Goal: Task Accomplishment & Management: Use online tool/utility

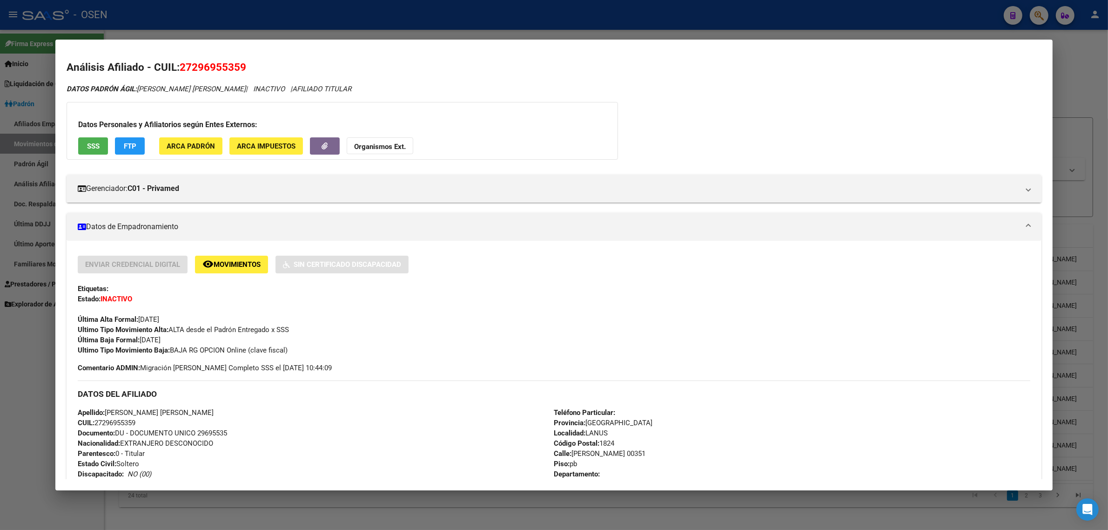
click at [391, 20] on div at bounding box center [554, 265] width 1108 height 530
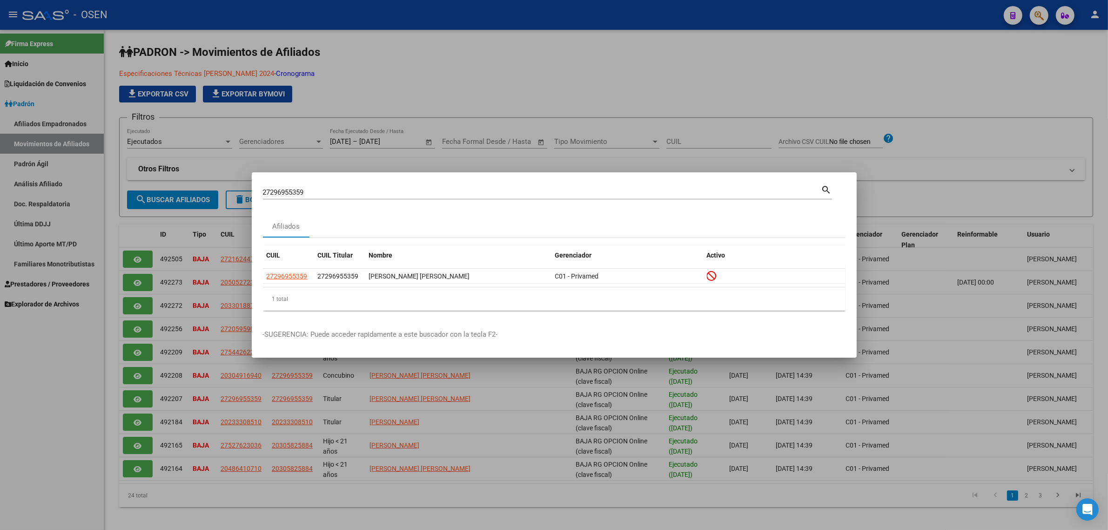
click at [317, 2] on div at bounding box center [554, 265] width 1108 height 530
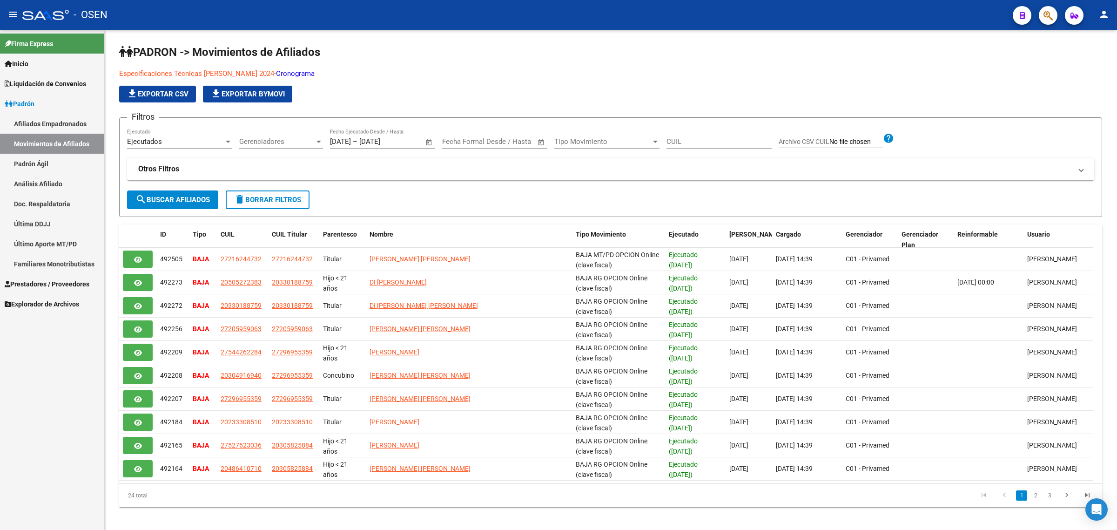
click at [64, 123] on link "Afiliados Empadronados" at bounding box center [52, 124] width 104 height 20
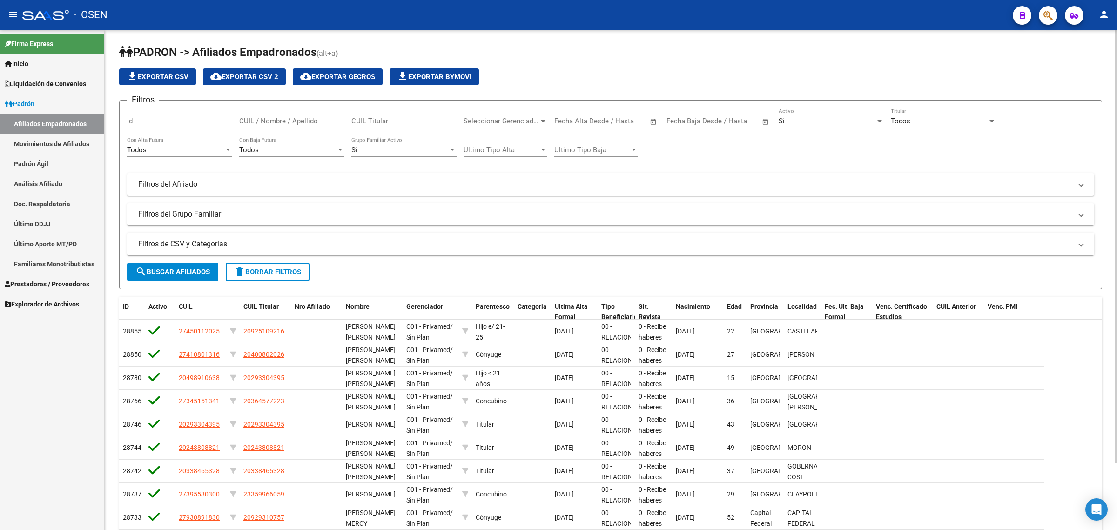
click at [925, 124] on div "Todos Titular" at bounding box center [943, 118] width 105 height 20
click at [911, 140] on span "Si" at bounding box center [943, 141] width 105 height 21
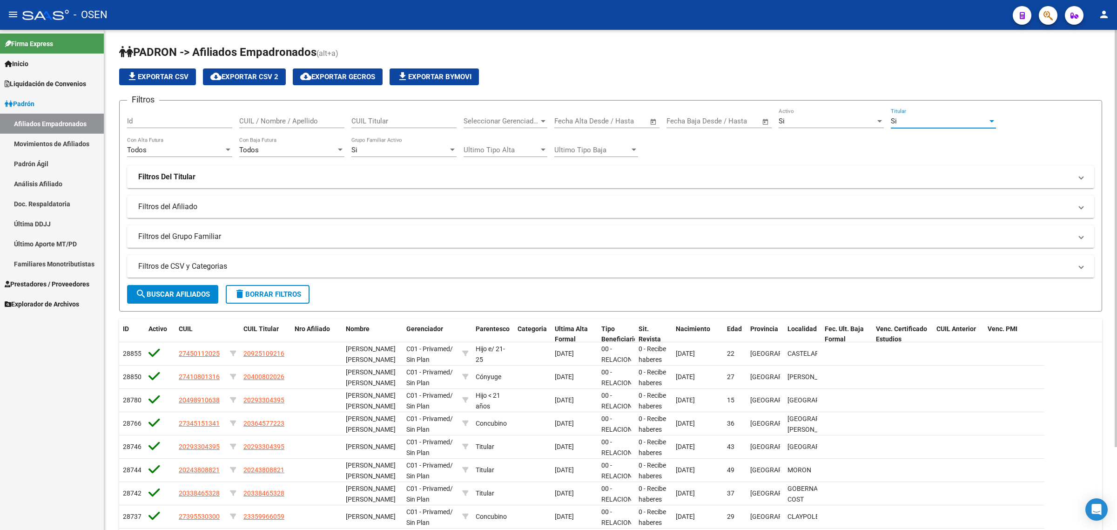
click at [177, 290] on span "search Buscar Afiliados" at bounding box center [172, 294] width 74 height 8
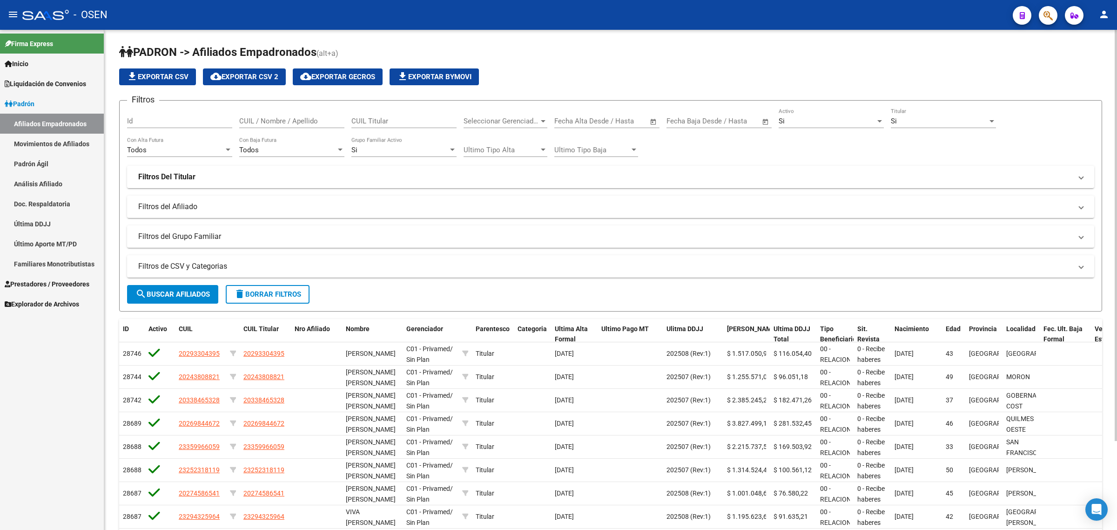
click at [156, 78] on span "file_download Exportar CSV" at bounding box center [158, 77] width 62 height 8
click at [47, 82] on span "Liquidación de Convenios" at bounding box center [45, 84] width 81 height 10
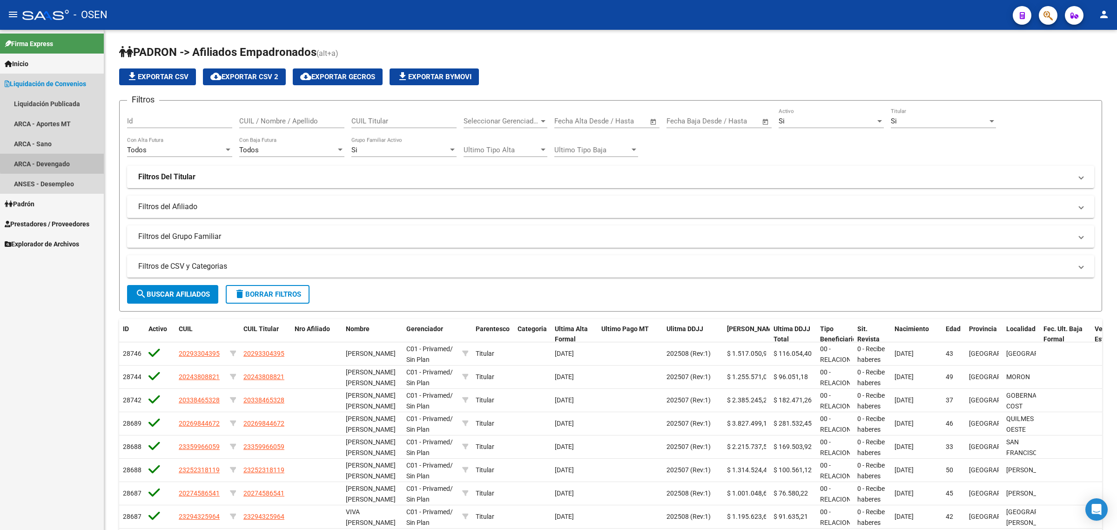
click at [71, 161] on link "ARCA - Devengado" at bounding box center [52, 164] width 104 height 20
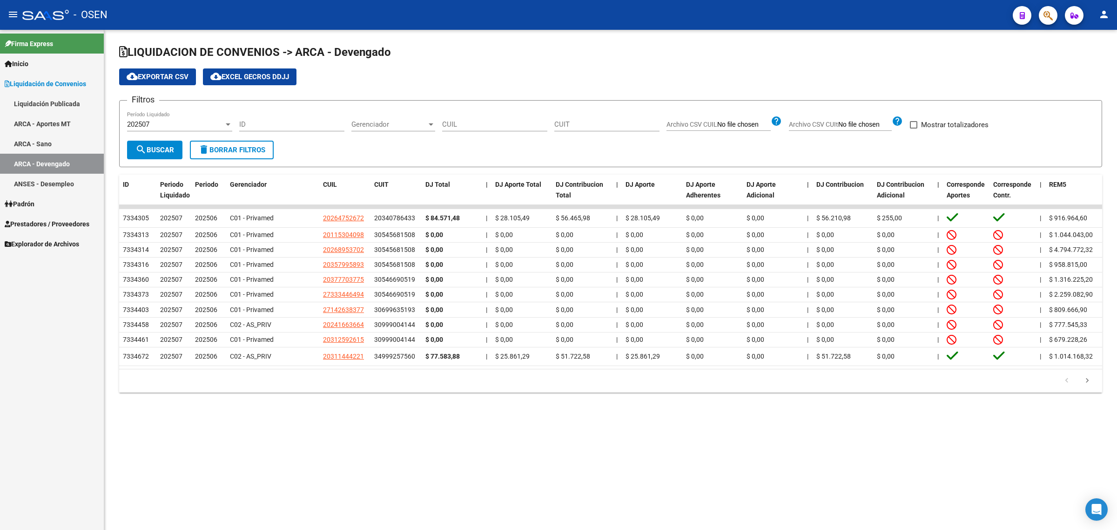
click at [157, 123] on div "202507" at bounding box center [175, 124] width 97 height 8
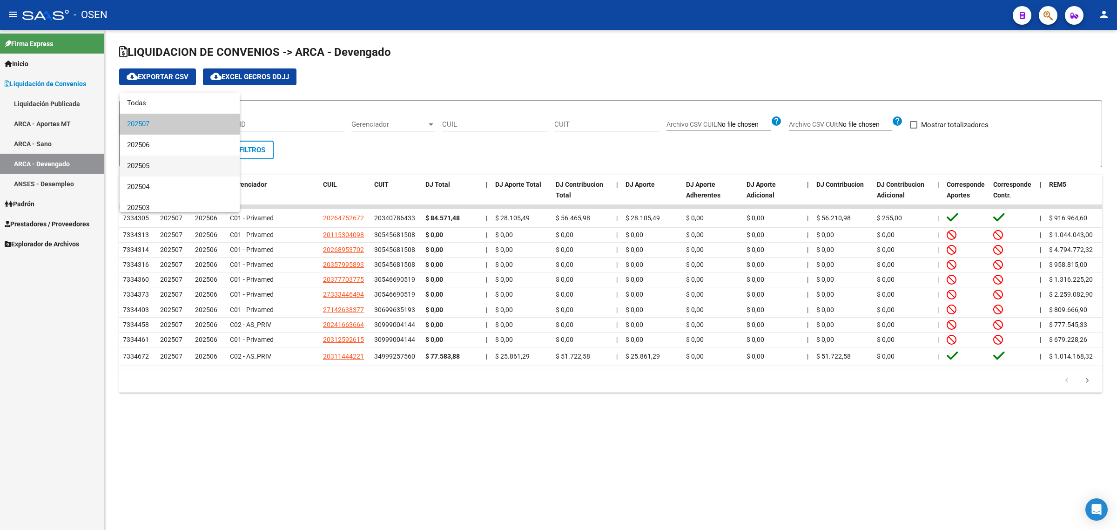
click at [157, 164] on span "202505" at bounding box center [179, 165] width 105 height 21
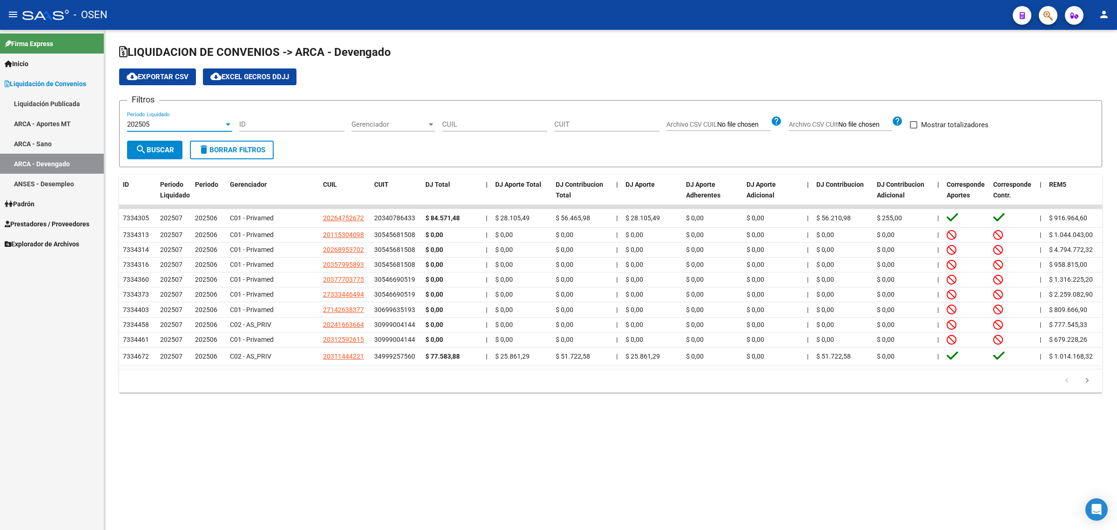
click at [163, 148] on span "search Buscar" at bounding box center [154, 150] width 39 height 8
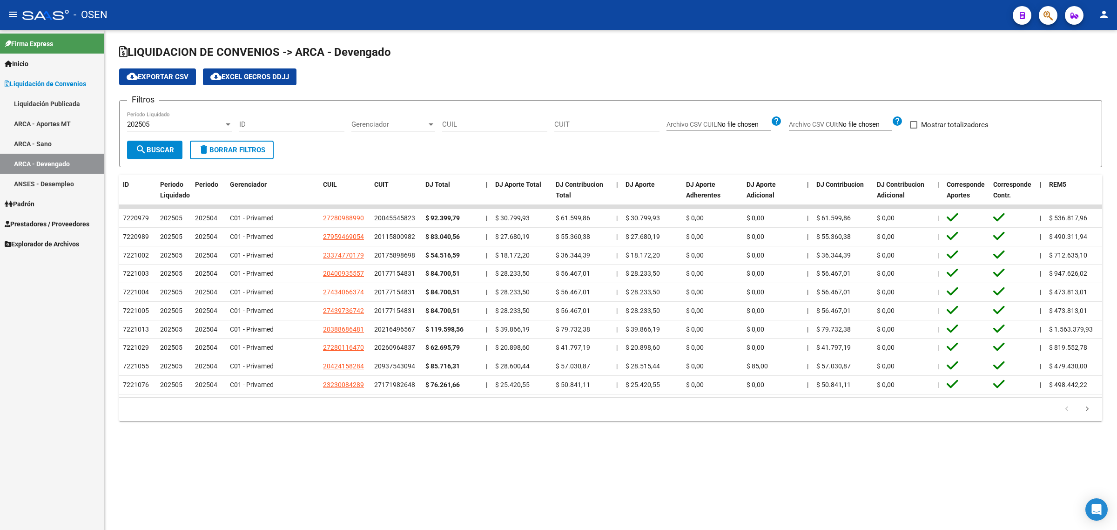
click at [703, 126] on span "Archivo CSV CUIL" at bounding box center [691, 124] width 51 height 7
click at [717, 126] on input "Archivo CSV CUIL" at bounding box center [744, 125] width 54 height 8
type input "C:\fakepath\PadrónSAAS (10).csv"
click at [146, 149] on span "search Buscar" at bounding box center [154, 150] width 39 height 8
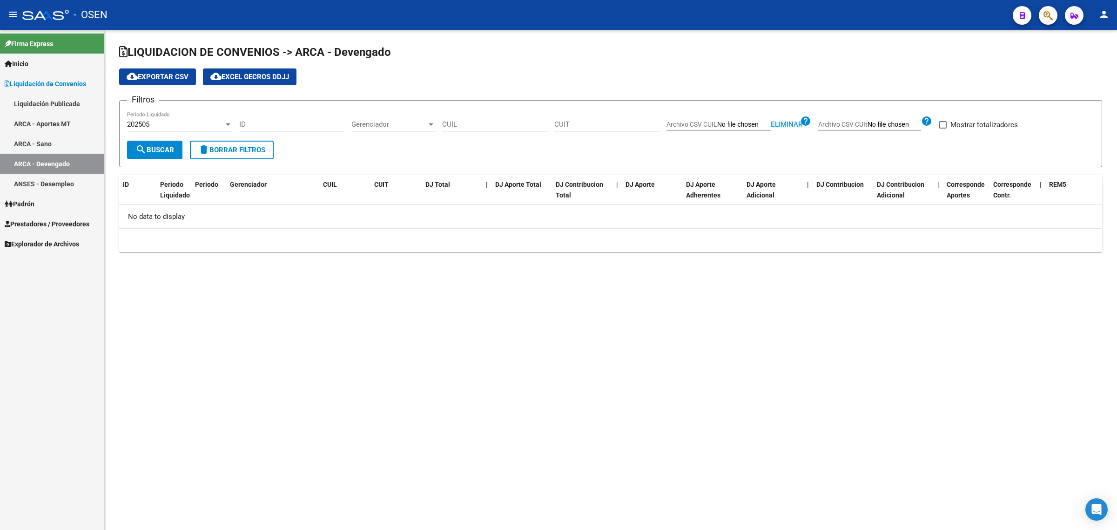
click at [790, 121] on span "Eliminar" at bounding box center [787, 124] width 32 height 8
click at [919, 125] on label "Mostrar totalizadores" at bounding box center [949, 124] width 79 height 11
click at [913, 128] on input "Mostrar totalizadores" at bounding box center [913, 128] width 0 height 0
checkbox input "true"
click at [143, 150] on mat-icon "search" at bounding box center [140, 149] width 11 height 11
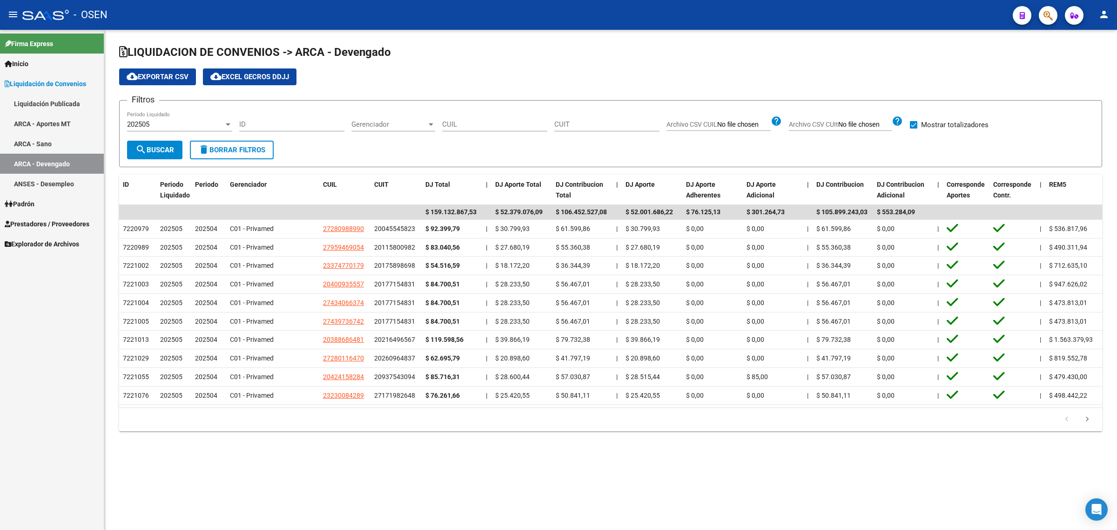
click at [831, 122] on span "Archivo CSV CUIt" at bounding box center [813, 124] width 49 height 7
click at [838, 122] on input "Archivo CSV CUIt" at bounding box center [865, 125] width 54 height 8
type input "C:\fakepath\PadrónSAAS (10).csv"
click at [145, 147] on mat-icon "search" at bounding box center [140, 149] width 11 height 11
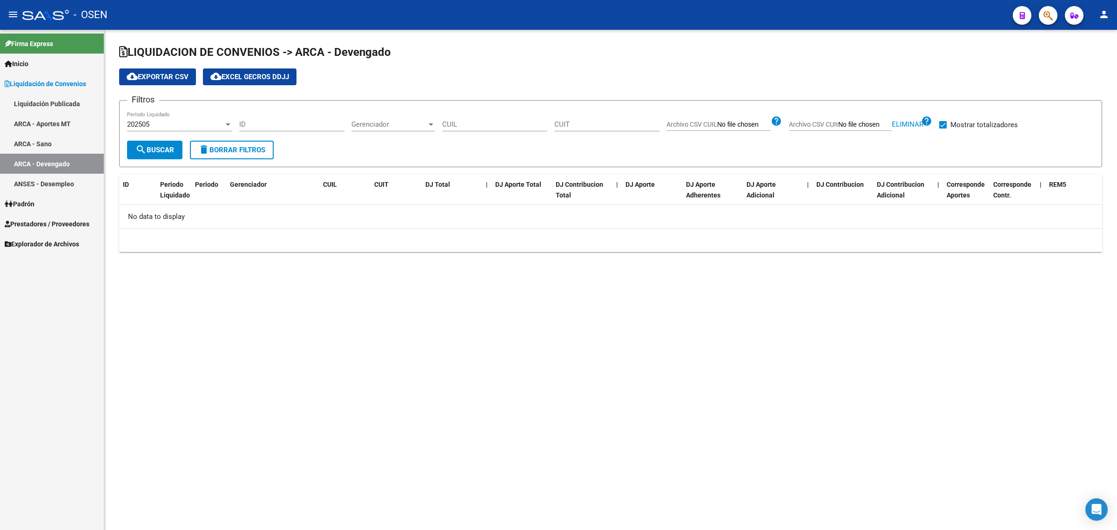
click at [1027, 312] on mat-sidenav-content "LIQUIDACION DE CONVENIOS -> ARCA - Devengado cloud_download Exportar CSV cloud_…" at bounding box center [610, 280] width 1013 height 500
click at [732, 126] on input "Archivo CSV CUIL" at bounding box center [744, 125] width 54 height 8
type input "C:\fakepath\Libro2.csv"
click at [167, 143] on button "search Buscar" at bounding box center [154, 150] width 55 height 19
click at [786, 121] on span "Eliminar" at bounding box center [787, 124] width 32 height 8
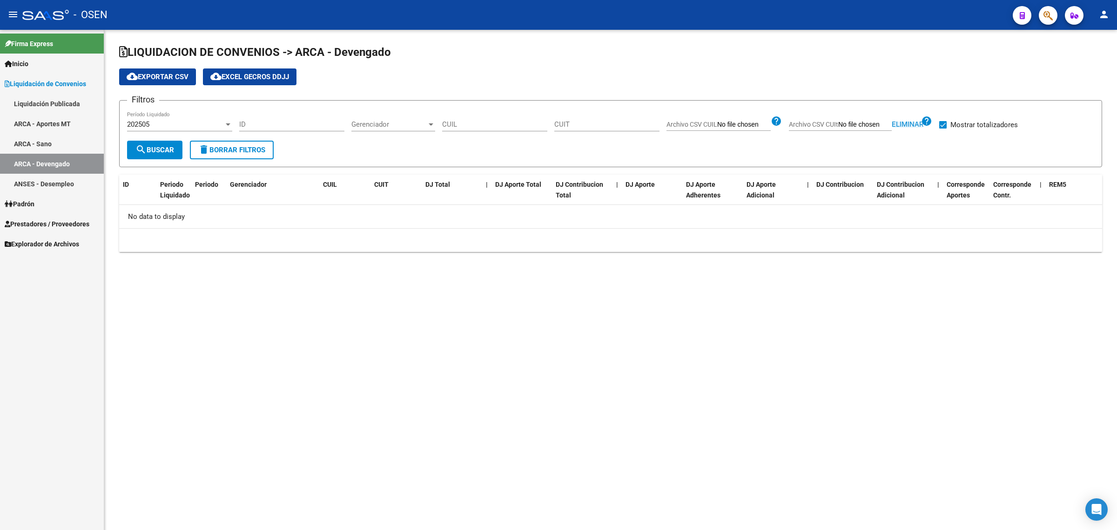
click at [911, 122] on span "Eliminar" at bounding box center [908, 124] width 32 height 8
click at [719, 124] on input "Archivo CSV CUIL" at bounding box center [744, 125] width 54 height 8
type input "C:\fakepath\Libro2.csv"
click at [150, 152] on span "search Buscar" at bounding box center [154, 150] width 39 height 8
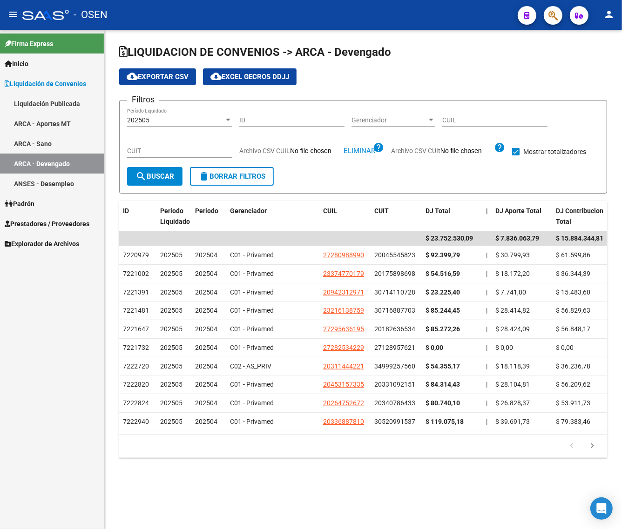
click at [63, 141] on link "ARCA - Sano" at bounding box center [52, 144] width 104 height 20
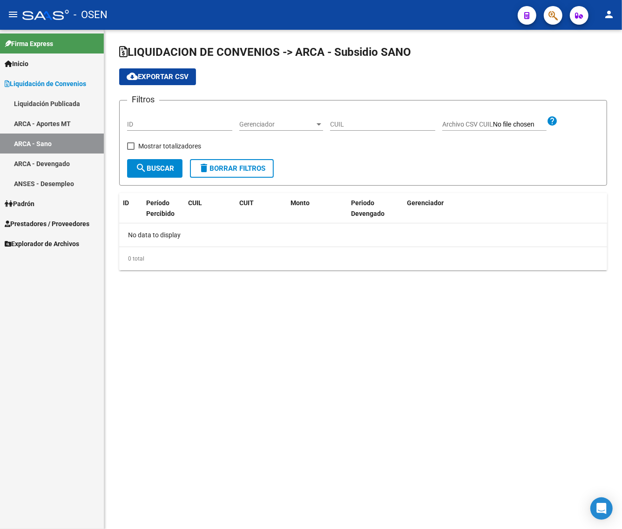
checkbox input "true"
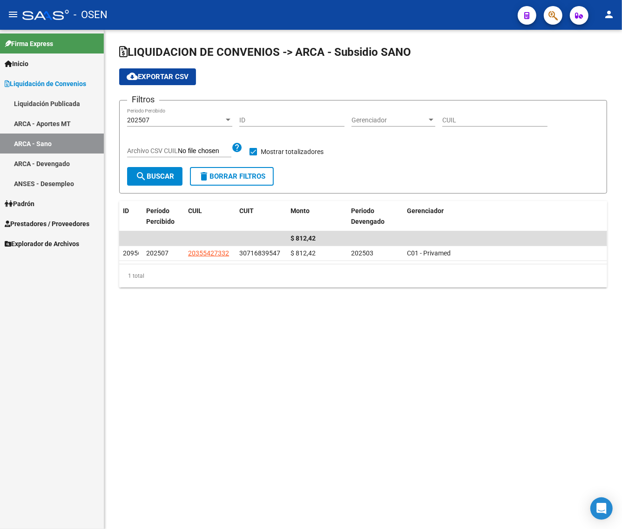
click at [181, 149] on input "Archivo CSV CUIL" at bounding box center [205, 151] width 54 height 8
click at [159, 122] on div "202507" at bounding box center [175, 120] width 97 height 8
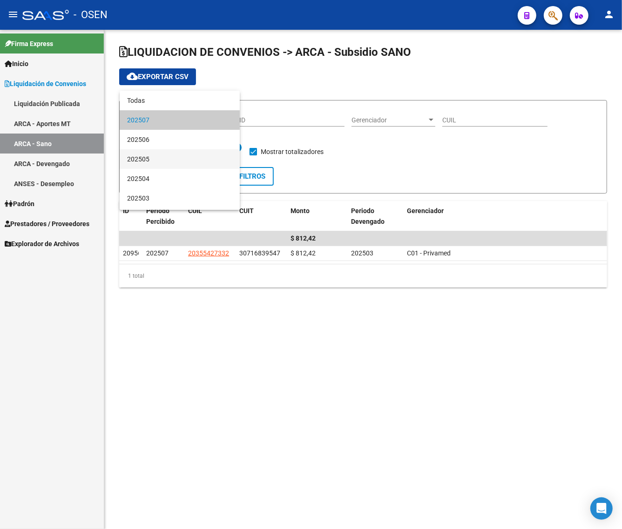
click at [160, 161] on span "202505" at bounding box center [179, 159] width 105 height 20
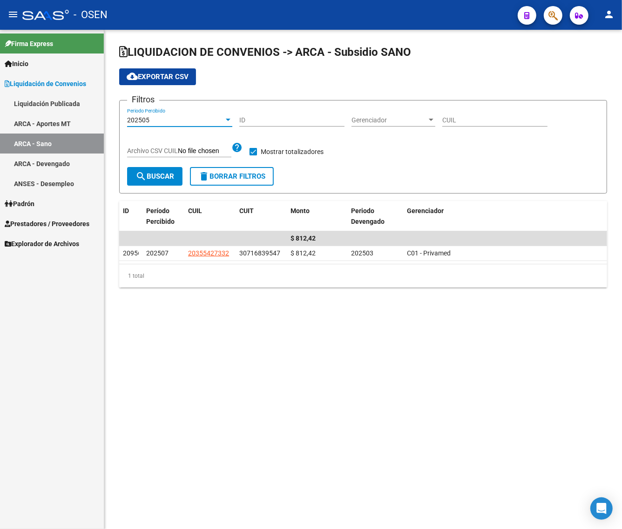
click at [165, 150] on span "Archivo CSV CUIL" at bounding box center [152, 150] width 51 height 7
click at [178, 150] on input "Archivo CSV CUIL" at bounding box center [205, 151] width 54 height 8
type input "C:\fakepath\Libro2.csv"
click at [161, 177] on span "search Buscar" at bounding box center [154, 176] width 39 height 8
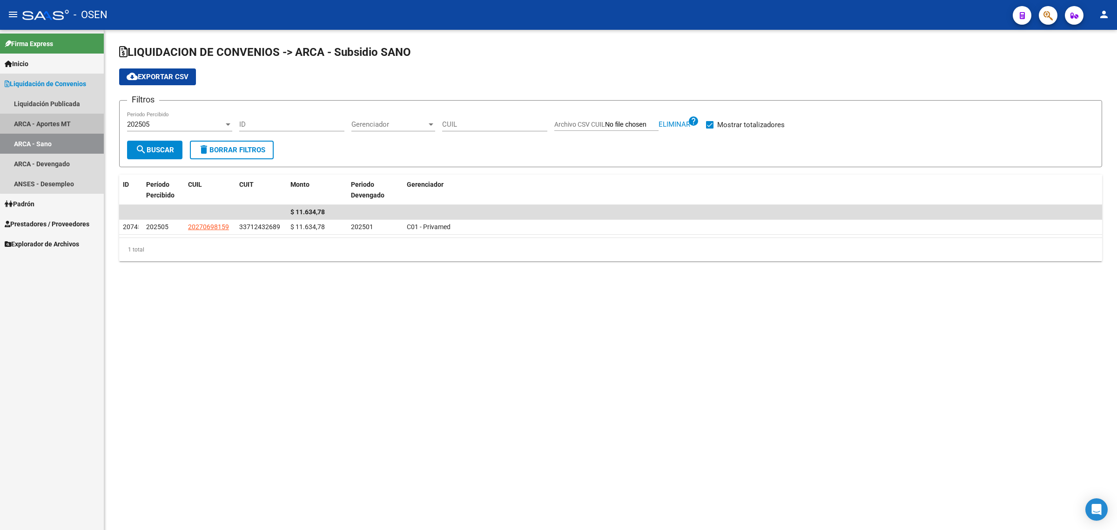
click at [66, 123] on link "ARCA - Aportes MT" at bounding box center [52, 124] width 104 height 20
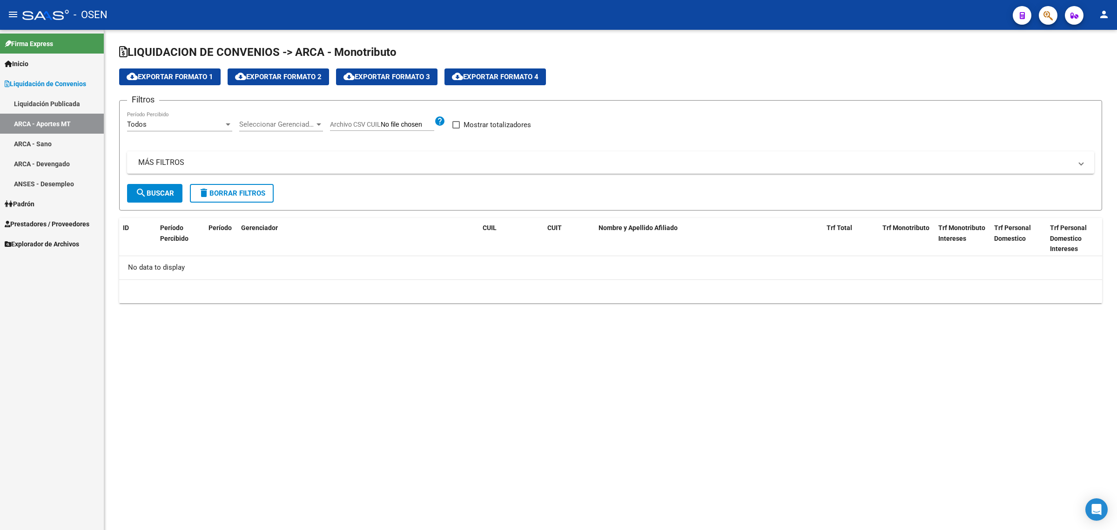
click at [466, 127] on span "Mostrar totalizadores" at bounding box center [496, 124] width 67 height 11
click at [456, 128] on input "Mostrar totalizadores" at bounding box center [456, 128] width 0 height 0
click at [192, 127] on div "Todos" at bounding box center [175, 124] width 97 height 8
click at [182, 124] on span "Todos" at bounding box center [179, 124] width 105 height 21
click at [191, 120] on div "Todos" at bounding box center [175, 124] width 97 height 8
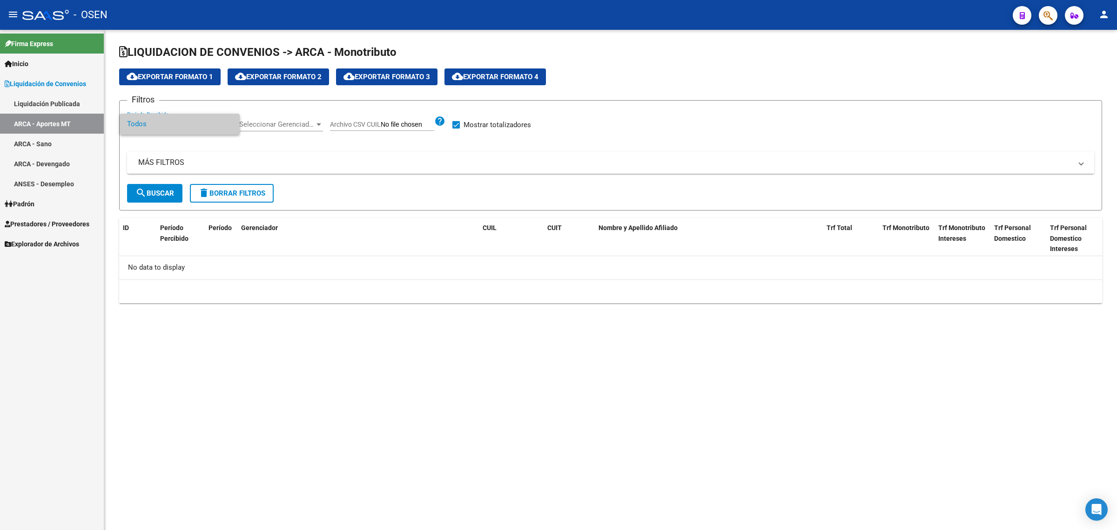
checkbox input "false"
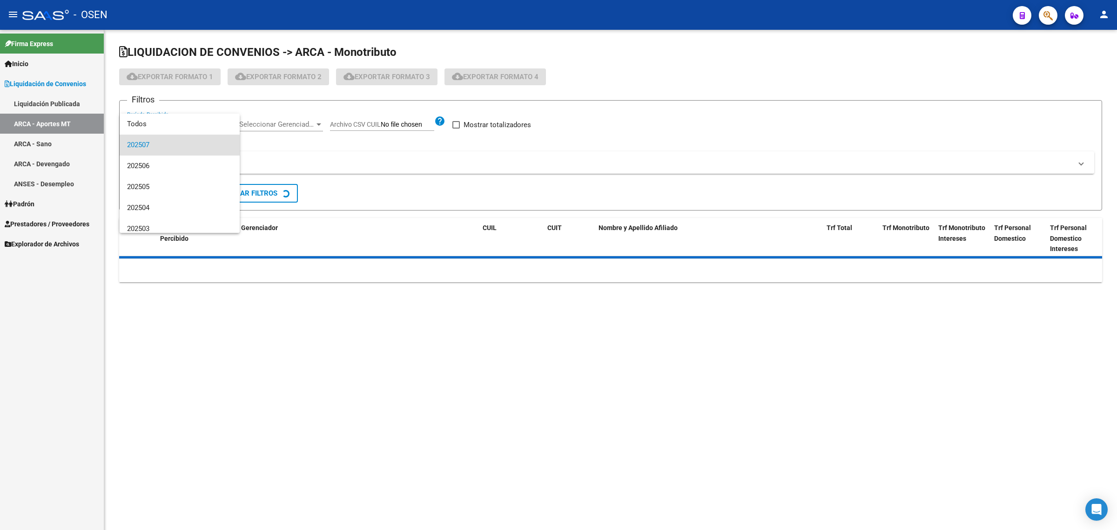
click at [272, 161] on div at bounding box center [558, 265] width 1117 height 530
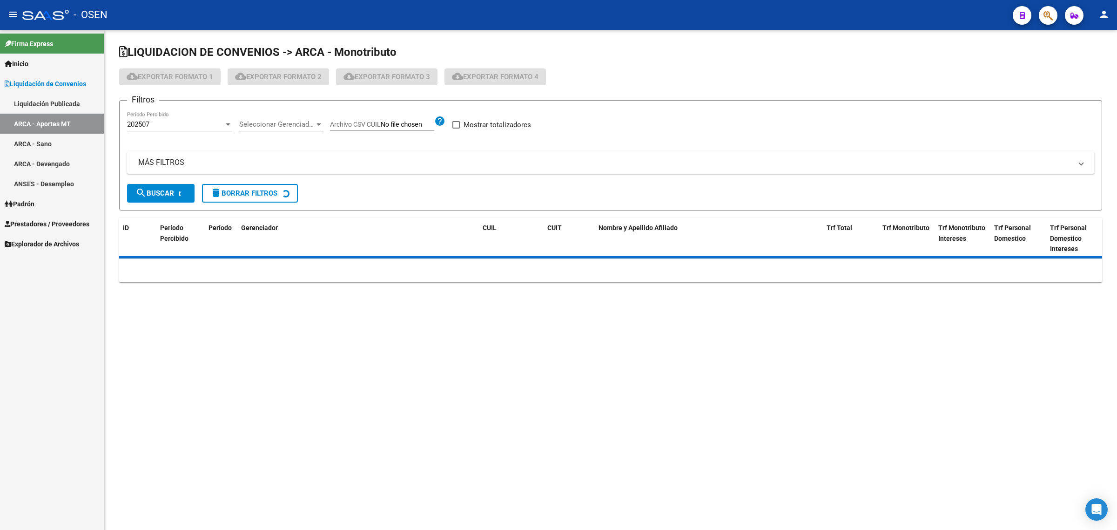
click at [188, 116] on div "202507 Período Percibido" at bounding box center [179, 121] width 105 height 20
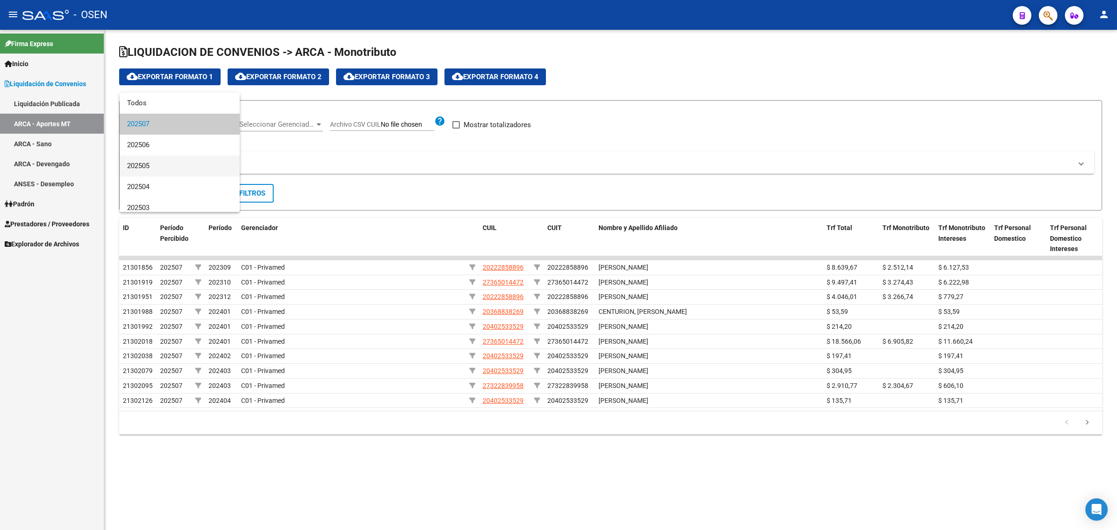
click at [174, 162] on span "202505" at bounding box center [179, 165] width 105 height 21
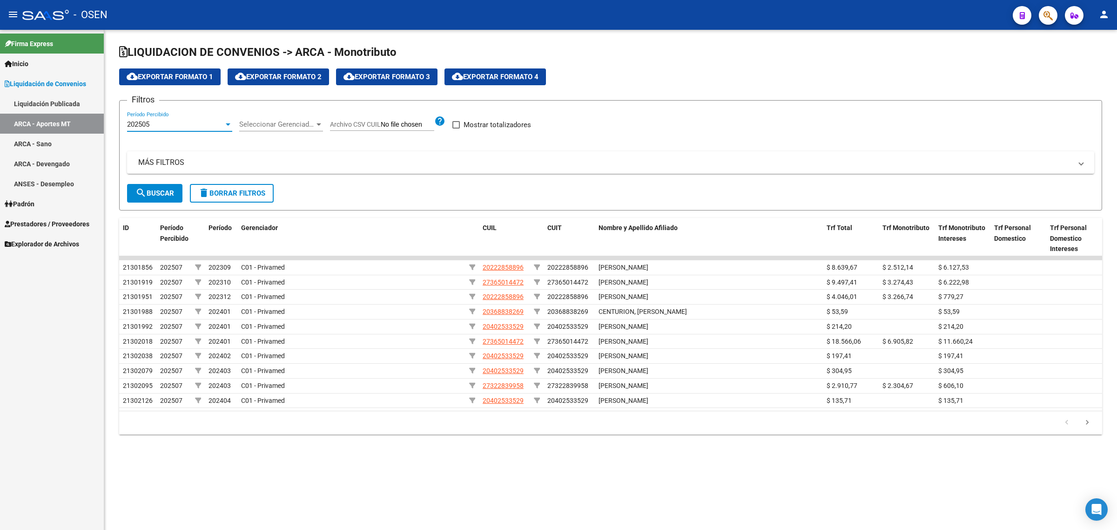
click at [357, 123] on span "Archivo CSV CUIL" at bounding box center [355, 124] width 51 height 7
click at [381, 123] on input "Archivo CSV CUIL" at bounding box center [408, 125] width 54 height 8
type input "C:\fakepath\Libro2.csv"
click at [146, 193] on span "search Buscar" at bounding box center [154, 193] width 39 height 8
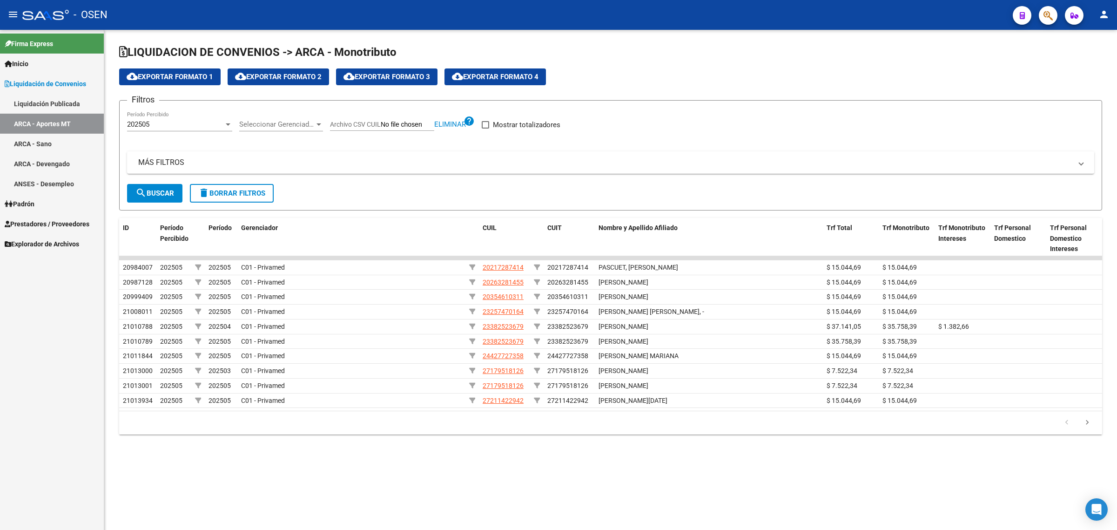
click at [163, 191] on span "search Buscar" at bounding box center [154, 193] width 39 height 8
click at [61, 206] on link "Padrón" at bounding box center [52, 204] width 104 height 20
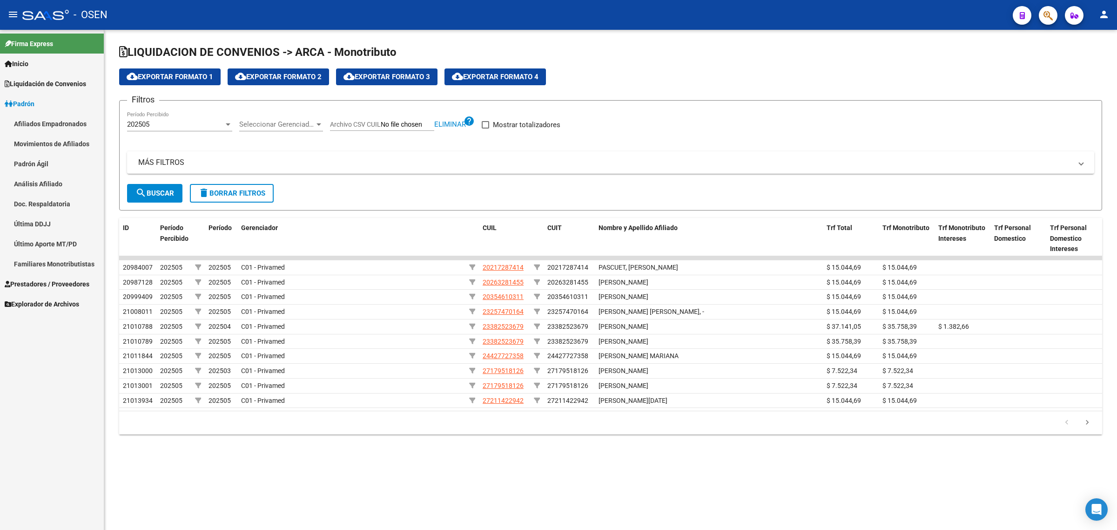
click at [63, 122] on link "Afiliados Empadronados" at bounding box center [52, 124] width 104 height 20
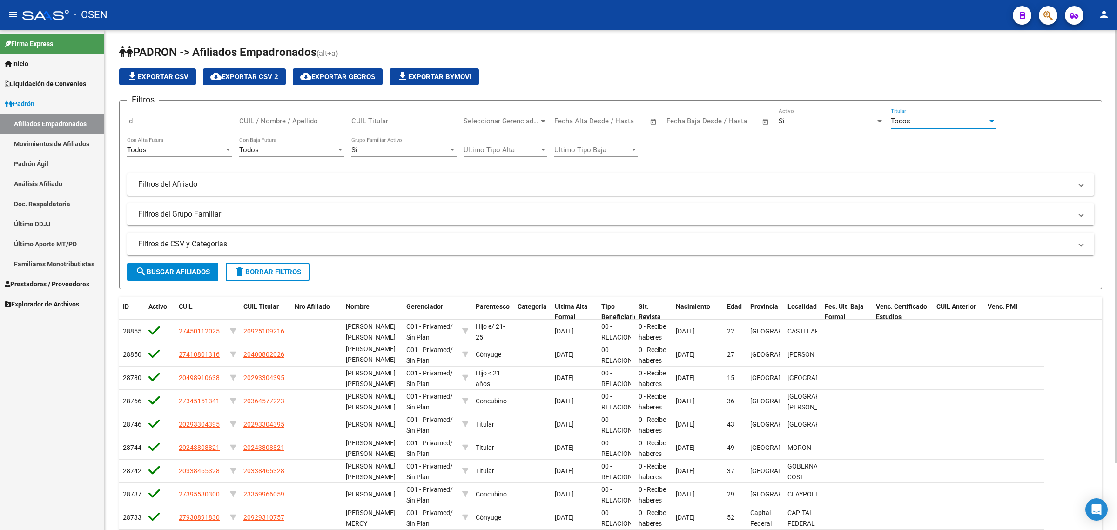
click at [911, 122] on div "Todos" at bounding box center [939, 121] width 97 height 8
click at [913, 140] on span "Si" at bounding box center [943, 141] width 105 height 21
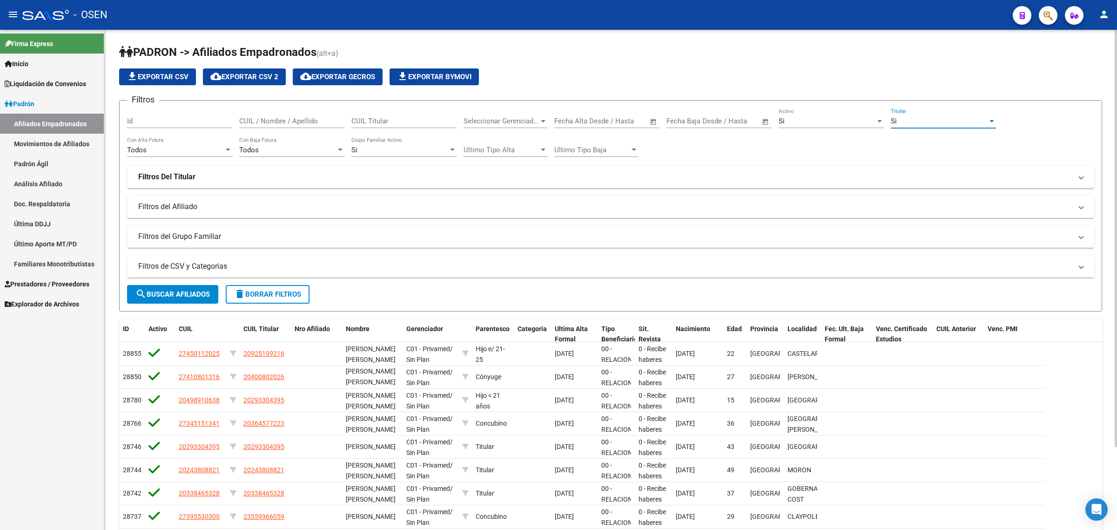
click at [174, 293] on span "search Buscar Afiliados" at bounding box center [172, 294] width 74 height 8
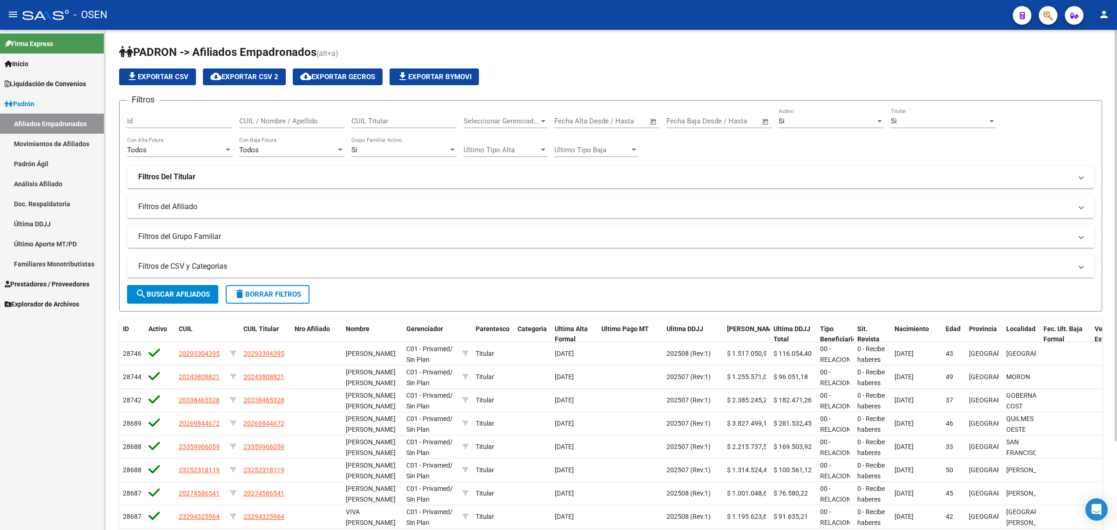
click at [190, 208] on mat-panel-title "Filtros del Afiliado" at bounding box center [604, 206] width 933 height 10
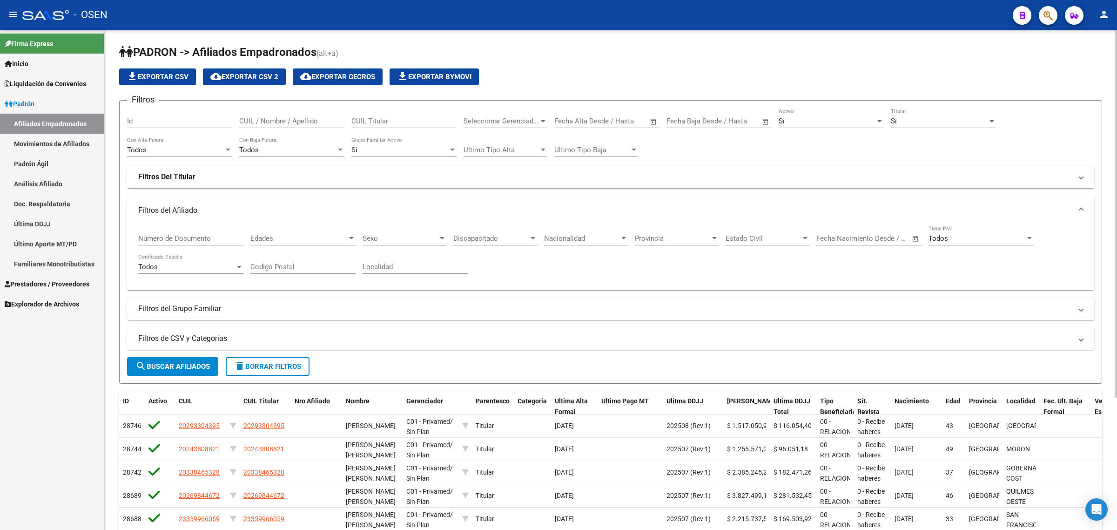
click at [190, 208] on mat-panel-title "Filtros del Afiliado" at bounding box center [604, 210] width 933 height 10
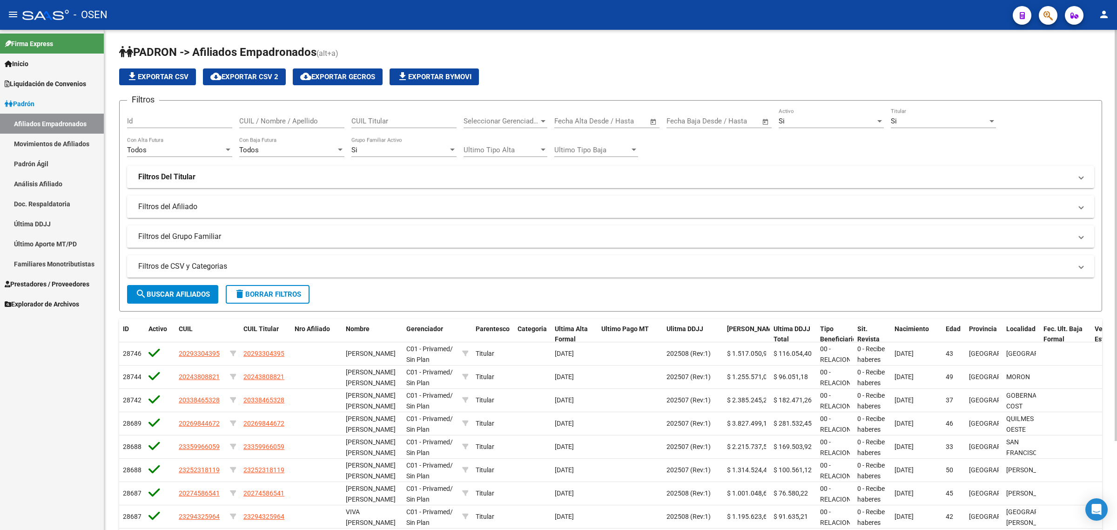
click at [179, 201] on mat-panel-title "Filtros del Afiliado" at bounding box center [604, 206] width 933 height 10
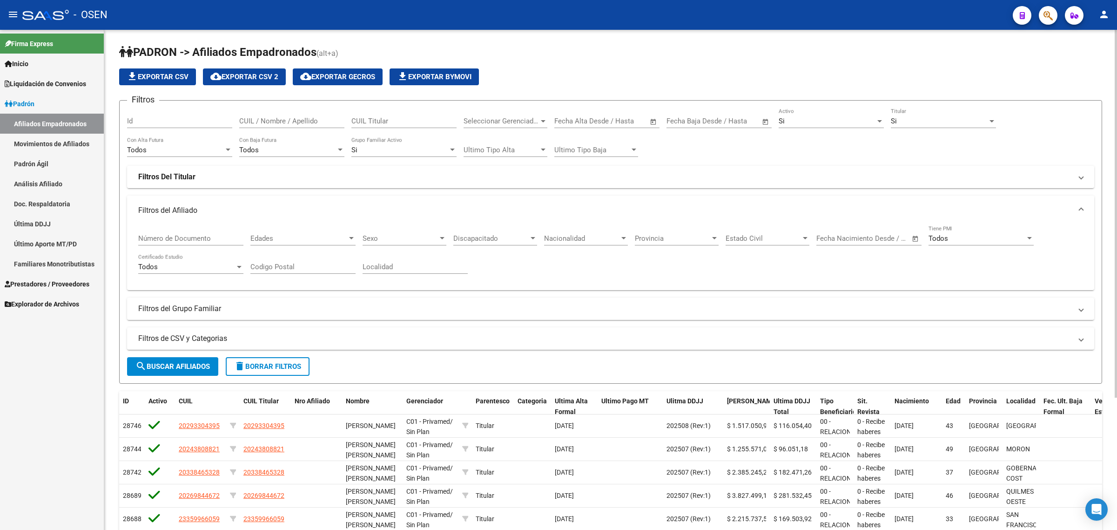
click at [179, 201] on mat-expansion-panel-header "Filtros del Afiliado" at bounding box center [610, 210] width 967 height 30
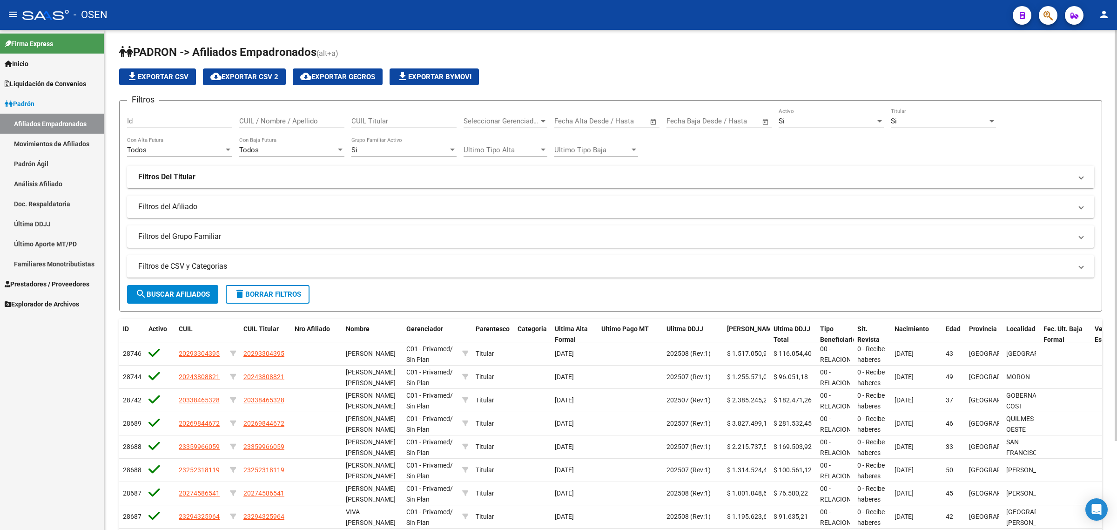
click at [183, 263] on mat-panel-title "Filtros de CSV y Categorias" at bounding box center [604, 266] width 933 height 10
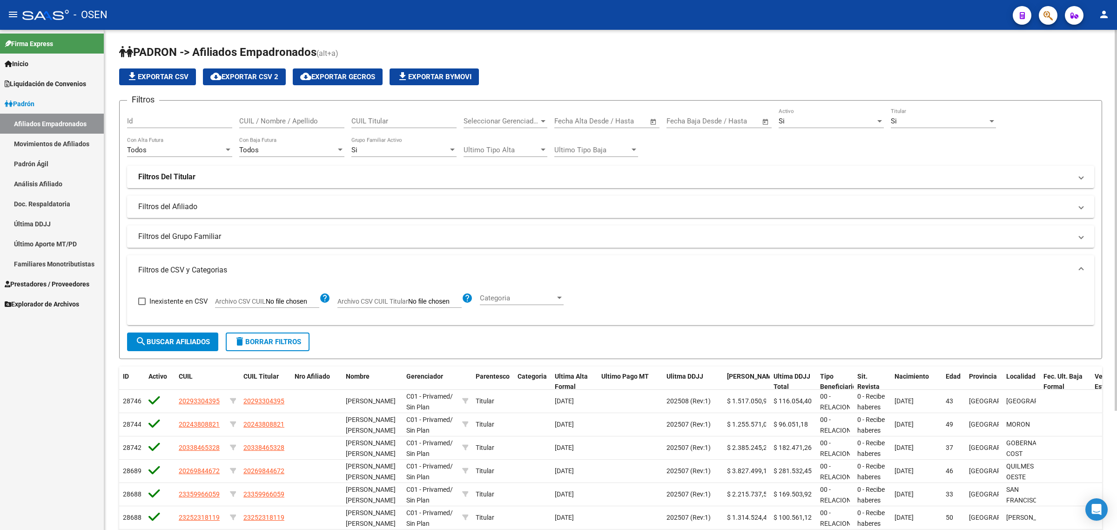
click at [254, 301] on span "Archivo CSV CUIL" at bounding box center [240, 300] width 51 height 7
click at [266, 301] on input "Archivo CSV CUIL" at bounding box center [293, 301] width 54 height 8
type input "C:\fakepath\Libro2.csv"
click at [177, 340] on span "search Buscar Afiliados" at bounding box center [172, 341] width 74 height 8
click at [224, 207] on mat-panel-title "Filtros del Afiliado" at bounding box center [604, 206] width 933 height 10
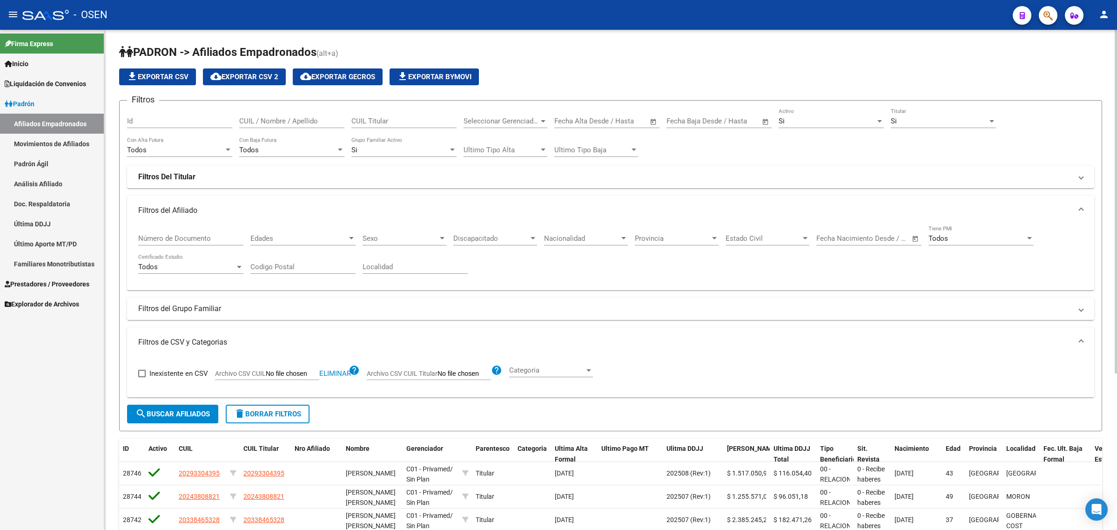
click at [345, 369] on span "Eliminar" at bounding box center [335, 373] width 32 height 8
click at [217, 311] on mat-panel-title "Filtros del Grupo Familiar" at bounding box center [604, 308] width 933 height 10
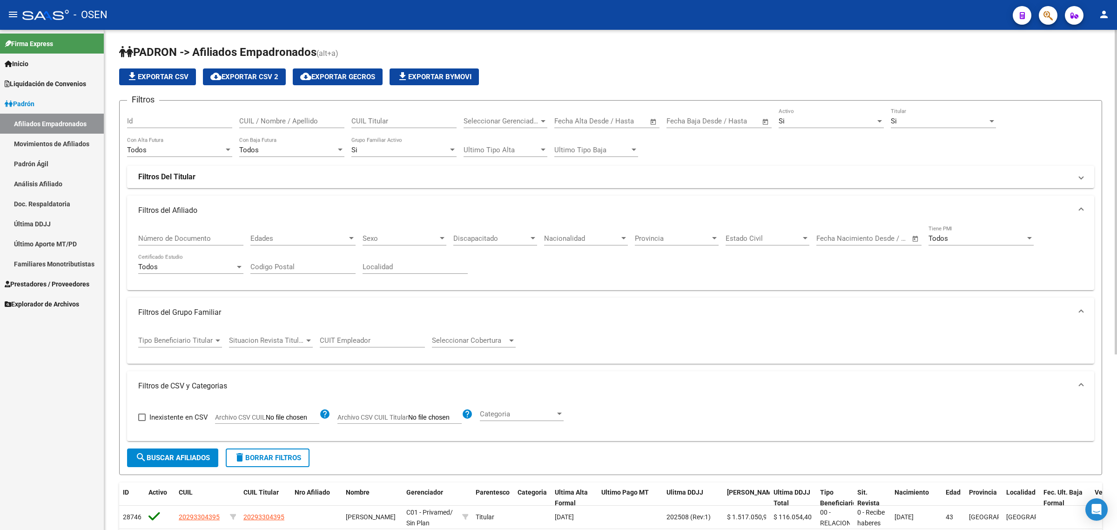
click at [205, 338] on span "Tipo Beneficiario Titular" at bounding box center [175, 340] width 75 height 8
click at [208, 403] on span "MONOTRIBUTISTAS" at bounding box center [203, 406] width 130 height 21
click at [180, 455] on span "search Buscar Afiliados" at bounding box center [172, 457] width 74 height 8
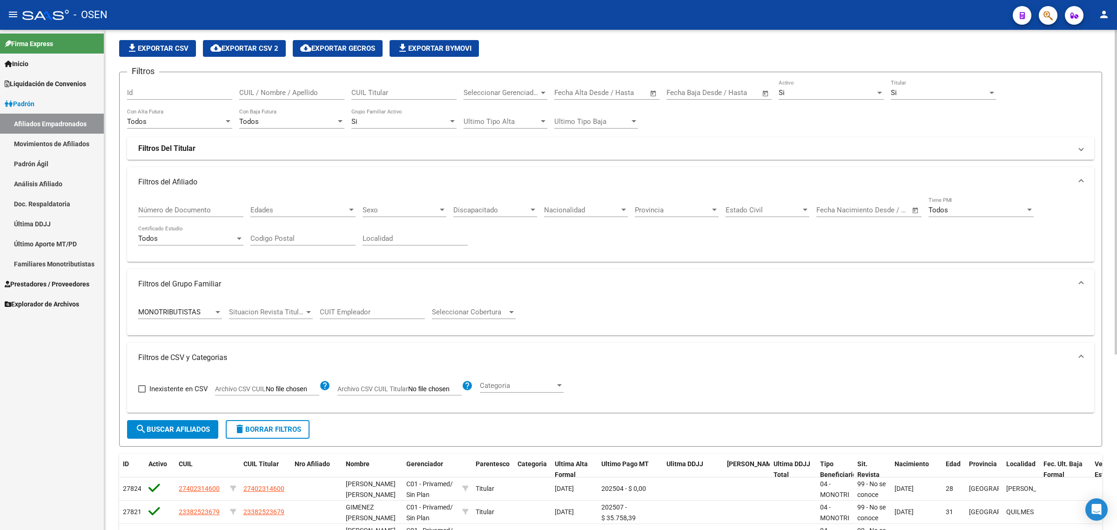
scroll to position [0, 0]
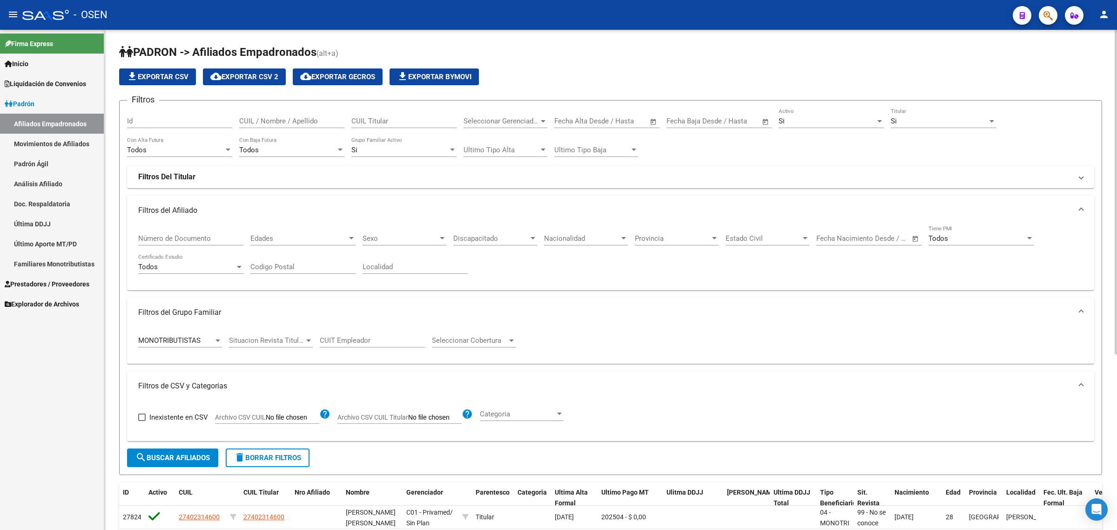
click at [172, 77] on span "file_download Exportar CSV" at bounding box center [158, 77] width 62 height 8
click at [254, 413] on span "Archivo CSV CUIL" at bounding box center [240, 416] width 51 height 7
click at [266, 413] on input "Archivo CSV CUIL" at bounding box center [293, 417] width 54 height 8
click at [38, 85] on span "Liquidación de Convenios" at bounding box center [45, 84] width 81 height 10
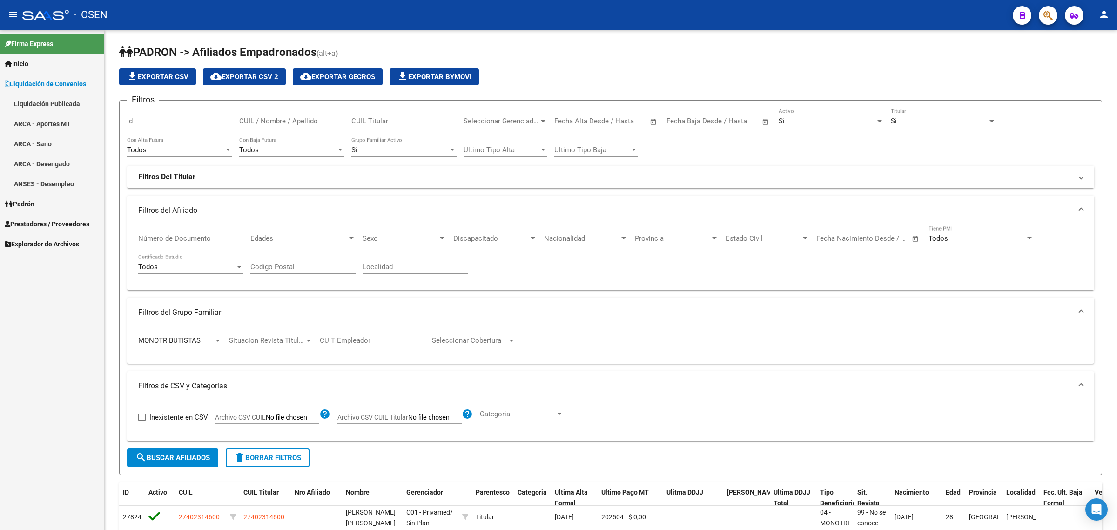
click at [58, 121] on link "ARCA - Aportes MT" at bounding box center [52, 124] width 104 height 20
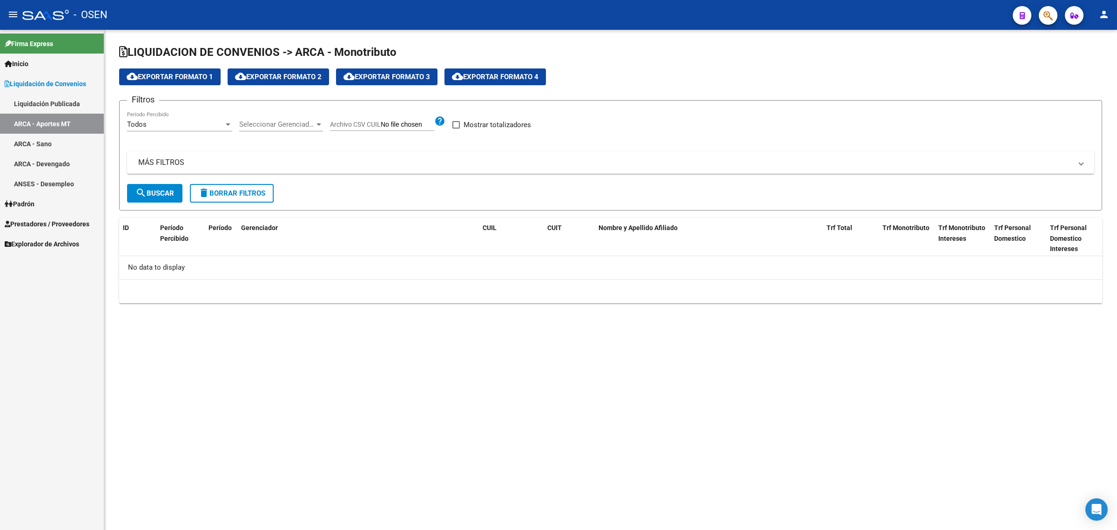
click at [185, 124] on div "Todos" at bounding box center [175, 124] width 97 height 8
click at [341, 161] on div at bounding box center [558, 265] width 1117 height 530
click at [212, 124] on div "Todos" at bounding box center [175, 124] width 97 height 8
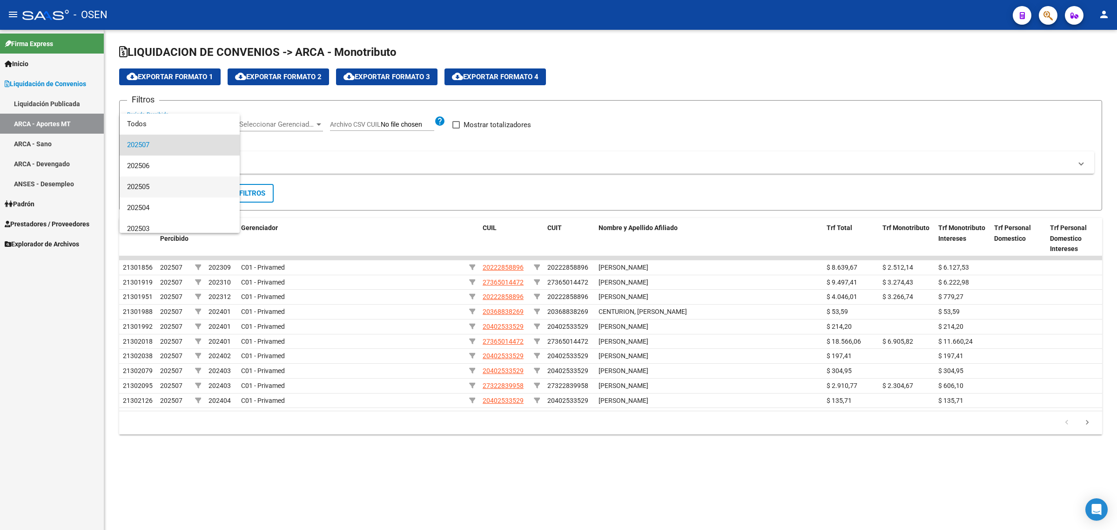
click at [163, 187] on span "202505" at bounding box center [179, 186] width 105 height 21
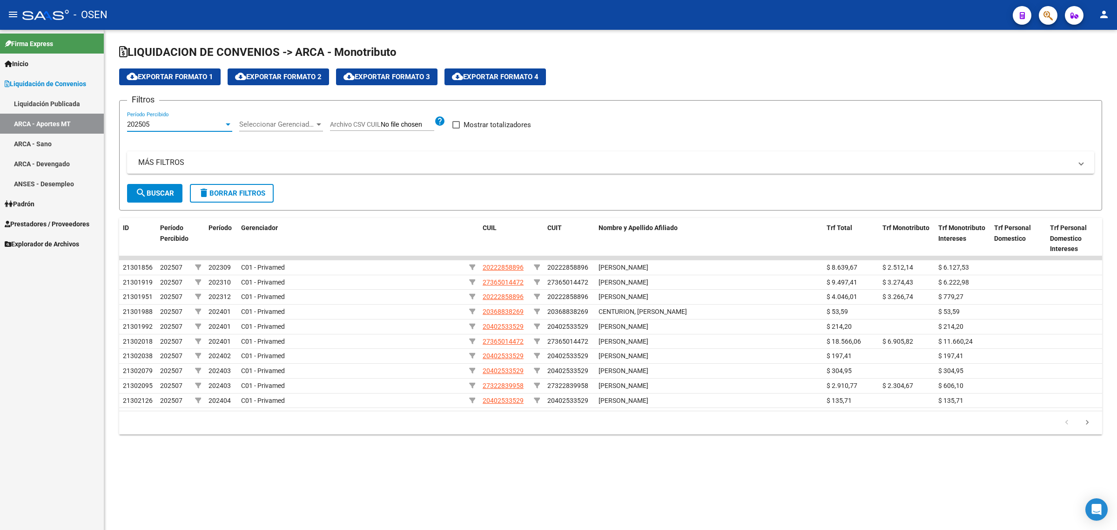
click at [168, 191] on span "search Buscar" at bounding box center [154, 193] width 39 height 8
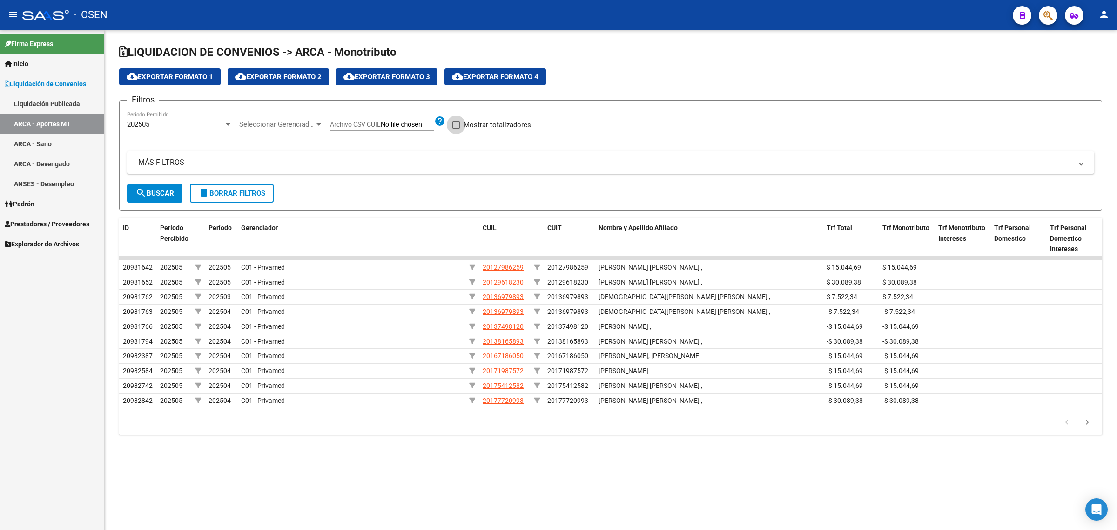
click at [468, 122] on span "Mostrar totalizadores" at bounding box center [496, 124] width 67 height 11
click at [456, 128] on input "Mostrar totalizadores" at bounding box center [456, 128] width 0 height 0
checkbox input "true"
click at [389, 122] on input "Archivo CSV CUIL" at bounding box center [408, 125] width 54 height 8
type input "C:\fakepath\cuiltitmt.csv"
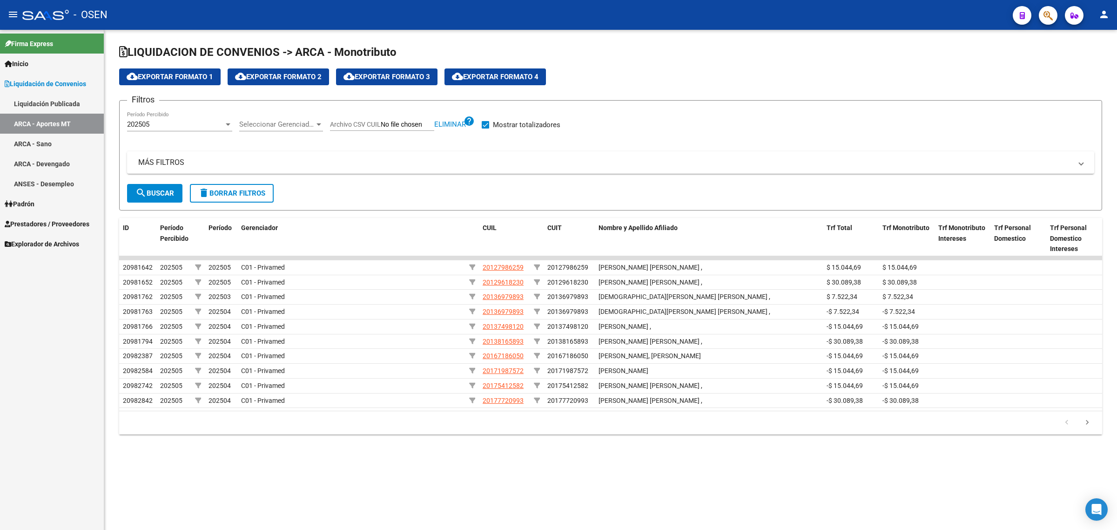
click at [159, 189] on span "search Buscar" at bounding box center [154, 193] width 39 height 8
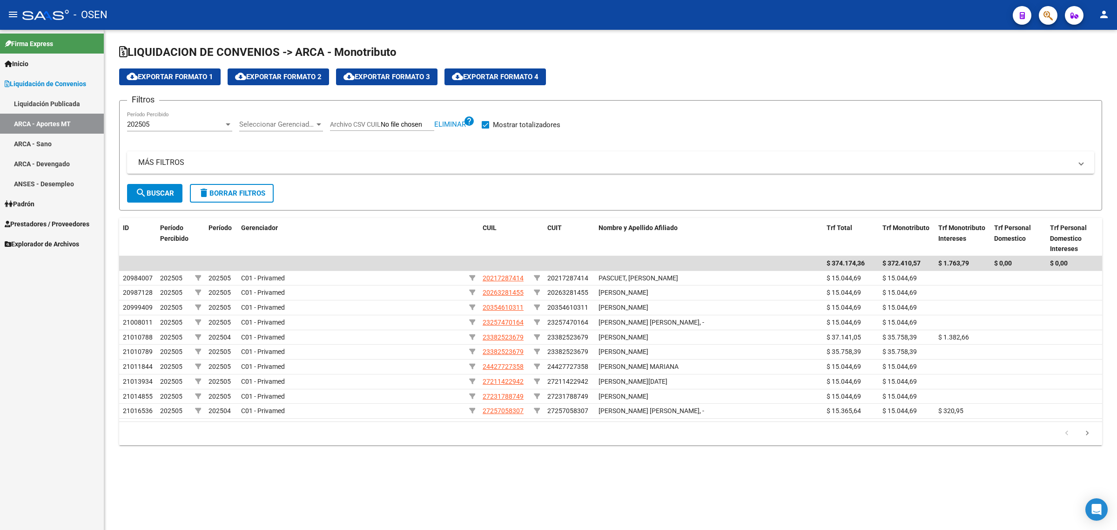
drag, startPoint x: 492, startPoint y: 120, endPoint x: 511, endPoint y: 126, distance: 19.4
click at [493, 121] on span "Mostrar totalizadores" at bounding box center [526, 124] width 67 height 11
click at [485, 128] on input "Mostrar totalizadores" at bounding box center [485, 128] width 0 height 0
click at [512, 122] on span "Mostrar totalizadores" at bounding box center [526, 124] width 67 height 11
click at [485, 128] on input "Mostrar totalizadores" at bounding box center [485, 128] width 0 height 0
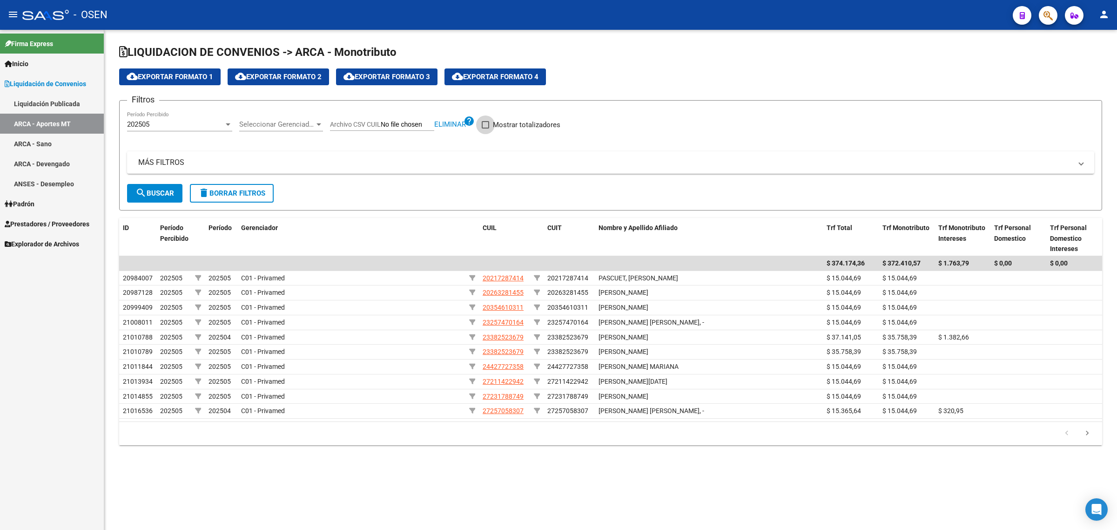
checkbox input "true"
click at [164, 189] on span "search Buscar" at bounding box center [154, 193] width 39 height 8
click at [189, 76] on span "cloud_download Exportar Formato 1" at bounding box center [170, 77] width 87 height 8
click at [63, 185] on link "ANSES - Desempleo" at bounding box center [52, 184] width 104 height 20
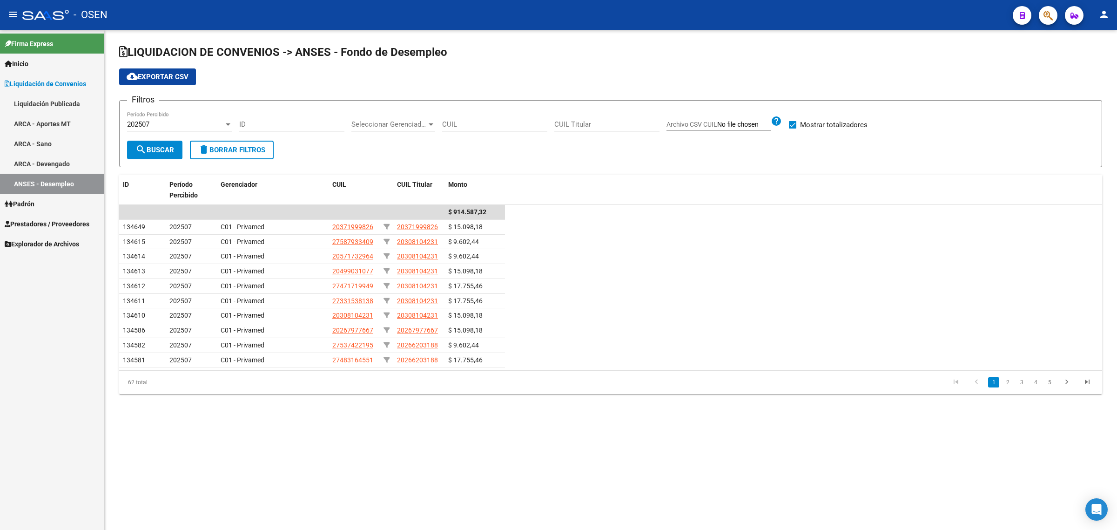
click at [159, 123] on div "202507" at bounding box center [175, 124] width 97 height 8
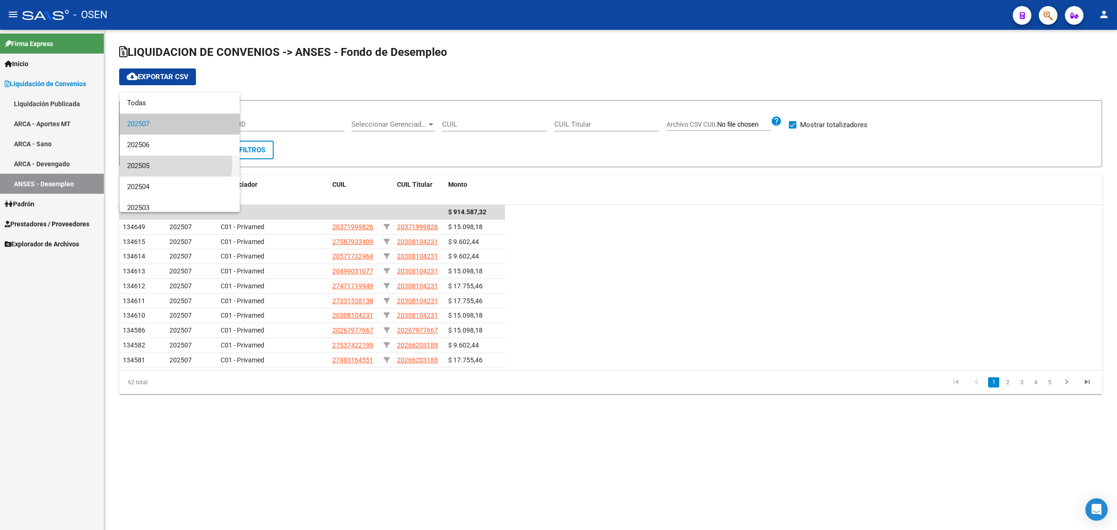
click at [157, 164] on span "202505" at bounding box center [179, 165] width 105 height 21
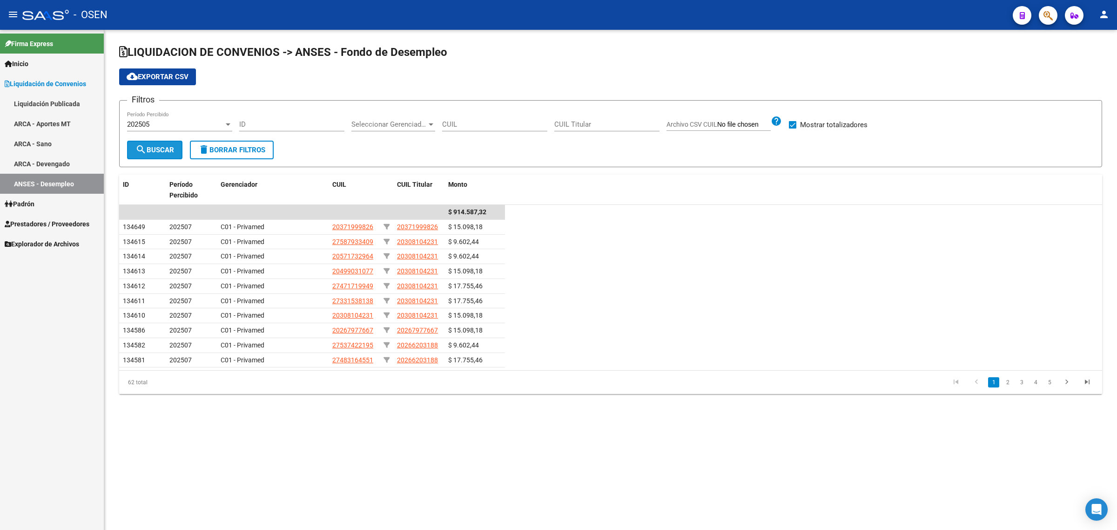
click at [161, 147] on span "search Buscar" at bounding box center [154, 150] width 39 height 8
click at [799, 125] on label "Mostrar totalizadores" at bounding box center [828, 124] width 79 height 11
click at [792, 128] on input "Mostrar totalizadores" at bounding box center [792, 128] width 0 height 0
click at [814, 126] on span "Mostrar totalizadores" at bounding box center [833, 124] width 67 height 11
click at [792, 128] on input "Mostrar totalizadores" at bounding box center [792, 128] width 0 height 0
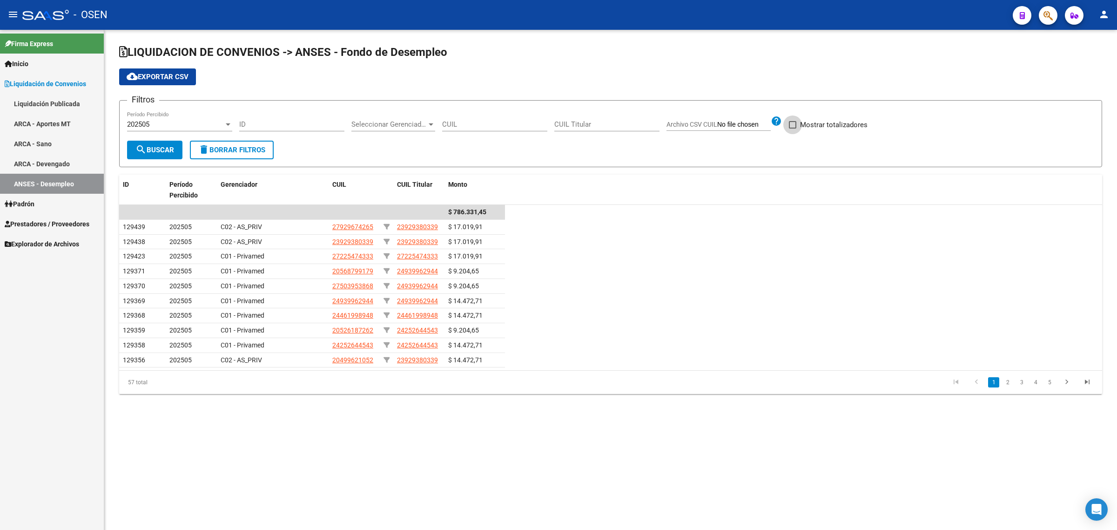
checkbox input "true"
drag, startPoint x: 326, startPoint y: 71, endPoint x: 340, endPoint y: 70, distance: 13.5
click at [327, 71] on div "cloud_download Exportar CSV" at bounding box center [610, 76] width 983 height 17
click at [705, 124] on span "Archivo CSV CUIL" at bounding box center [691, 124] width 51 height 7
click at [717, 124] on input "Archivo CSV CUIL" at bounding box center [744, 125] width 54 height 8
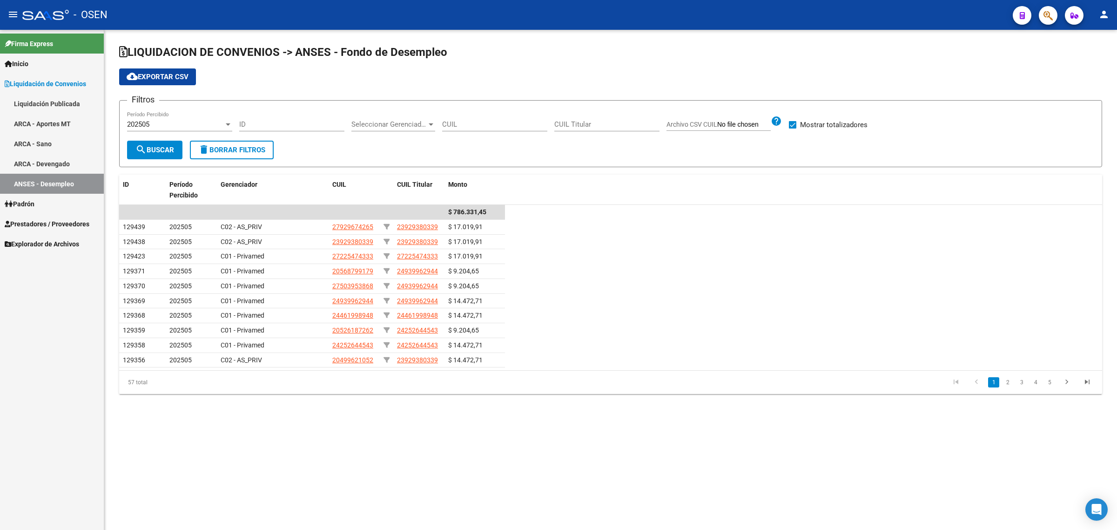
type input "C:\fakepath\Libro2.csv"
click at [165, 150] on span "search Buscar" at bounding box center [154, 150] width 39 height 8
click at [171, 120] on div "202505" at bounding box center [175, 124] width 97 height 8
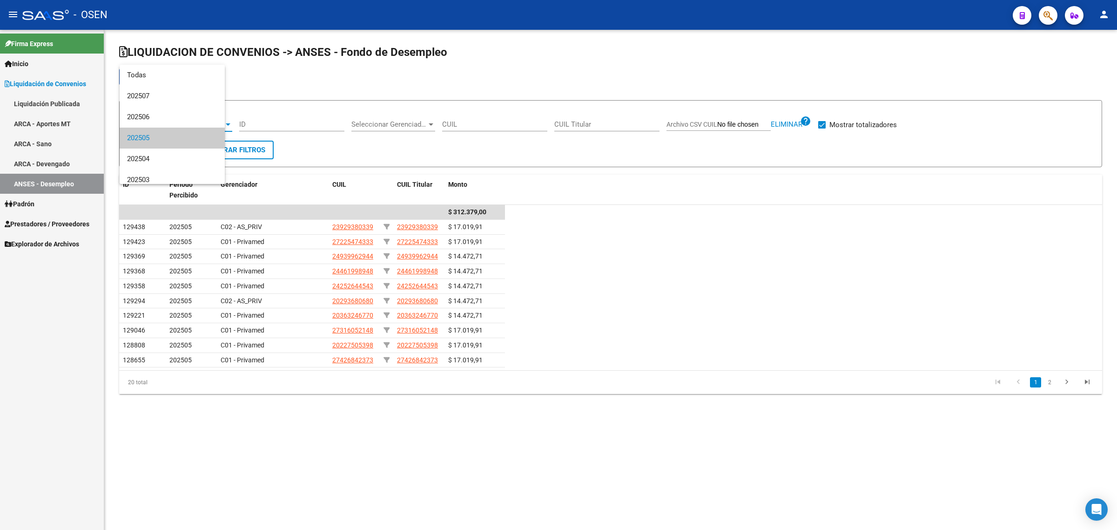
scroll to position [14, 0]
click at [148, 101] on span "202506" at bounding box center [179, 103] width 105 height 21
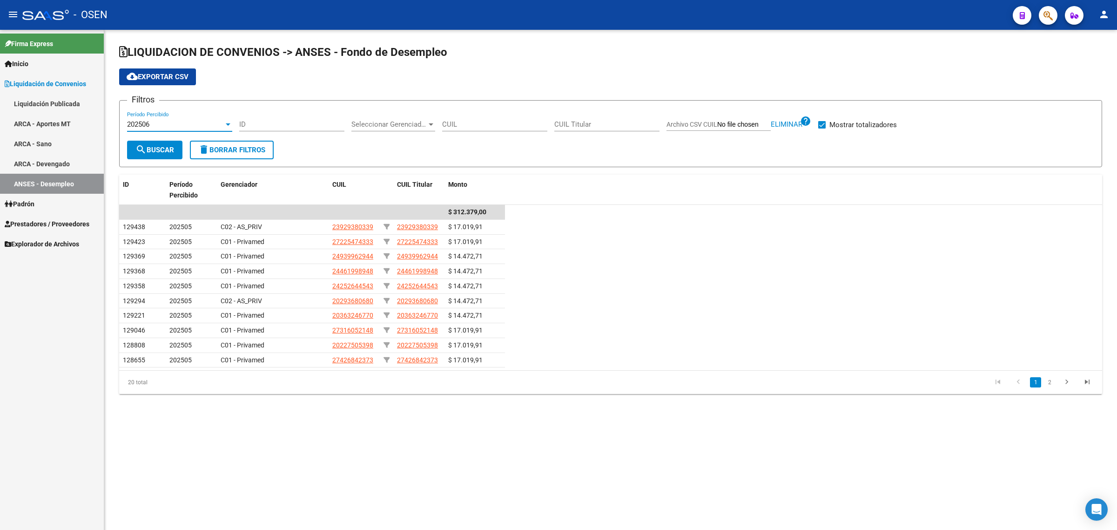
click at [157, 148] on span "search Buscar" at bounding box center [154, 150] width 39 height 8
click at [792, 121] on span "Eliminar" at bounding box center [787, 124] width 32 height 8
click at [174, 124] on div "202506" at bounding box center [175, 124] width 97 height 8
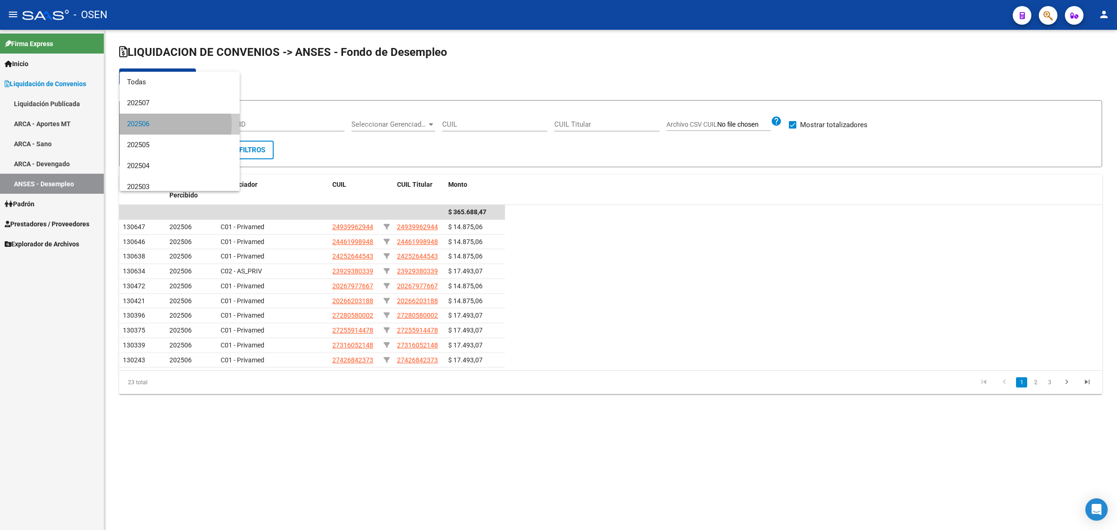
click at [163, 124] on span "202506" at bounding box center [179, 124] width 105 height 21
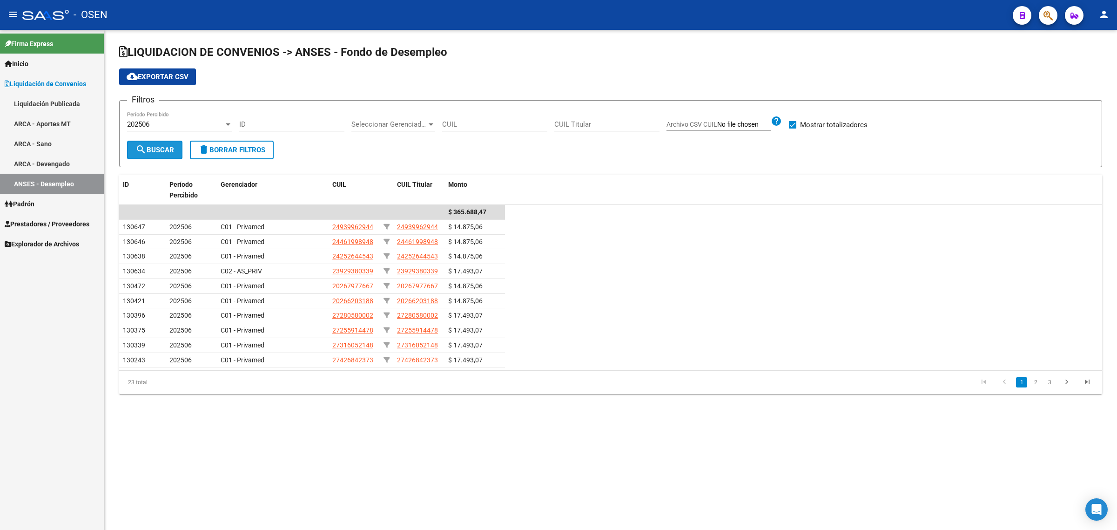
click at [158, 149] on span "search Buscar" at bounding box center [154, 150] width 39 height 8
click at [178, 122] on div "202506" at bounding box center [175, 124] width 97 height 8
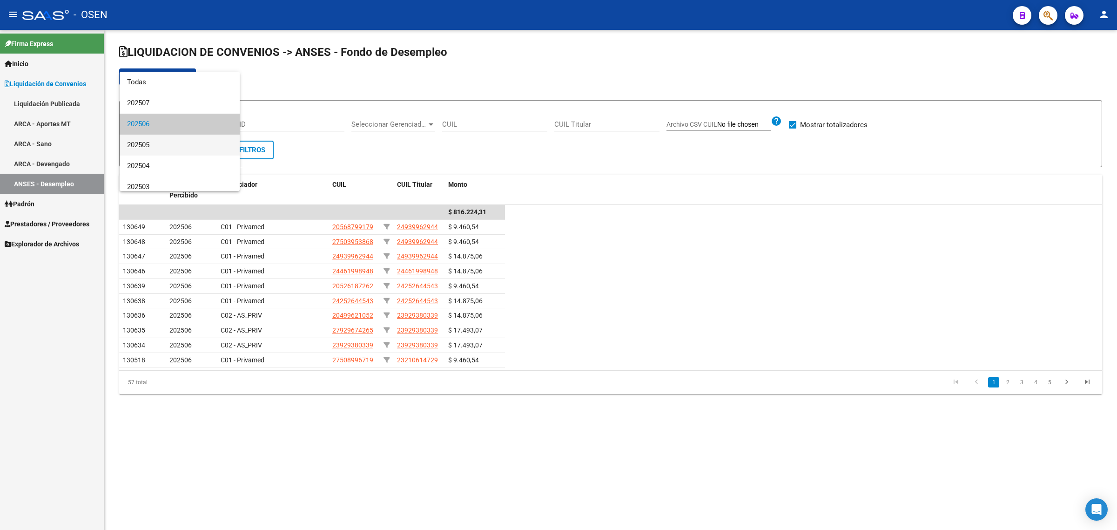
click at [157, 145] on span "202505" at bounding box center [179, 144] width 105 height 21
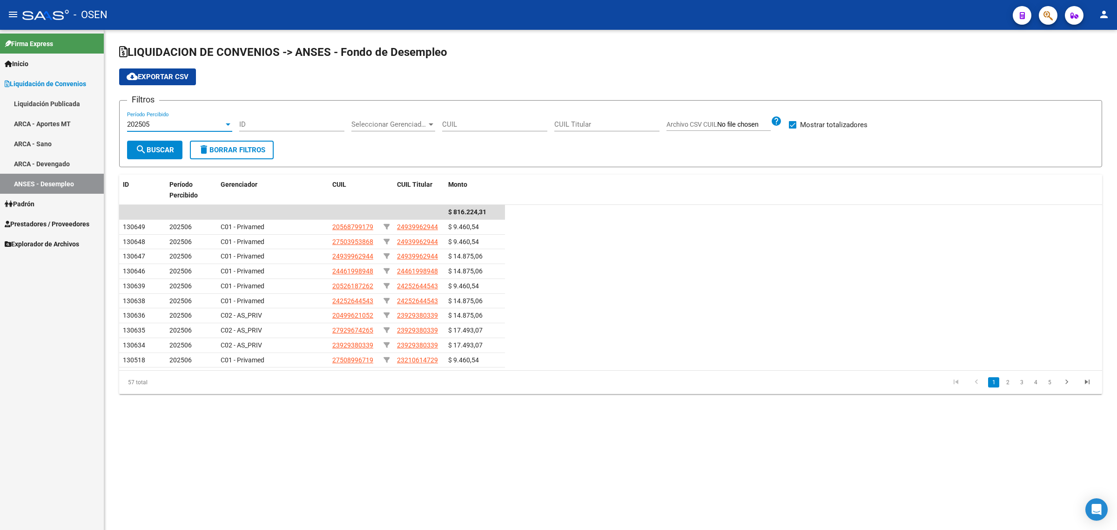
click at [157, 148] on span "search Buscar" at bounding box center [154, 150] width 39 height 8
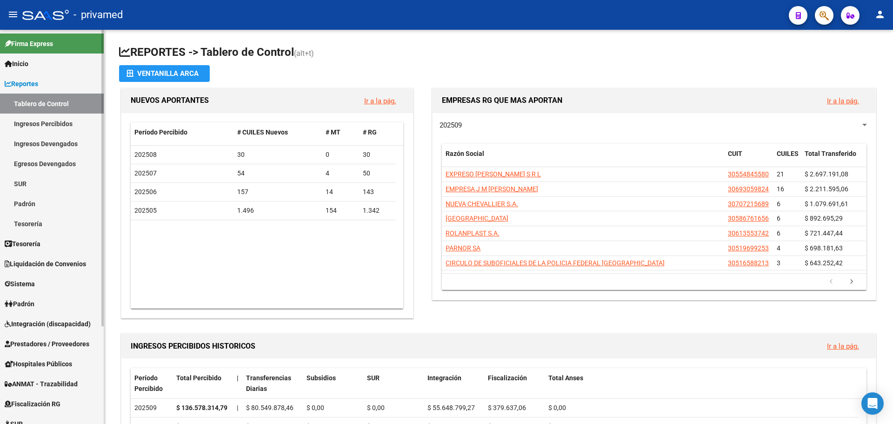
click at [61, 262] on span "Liquidación de Convenios" at bounding box center [45, 264] width 81 height 10
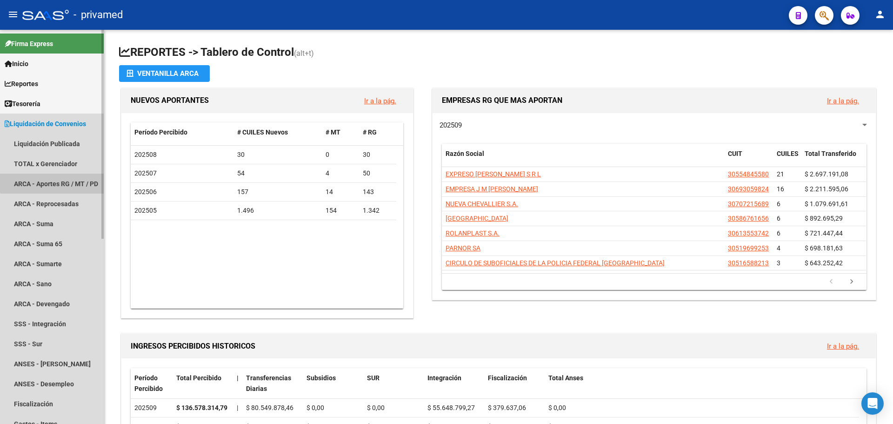
click at [67, 177] on link "ARCA - Aportes RG / MT / PD" at bounding box center [52, 184] width 104 height 20
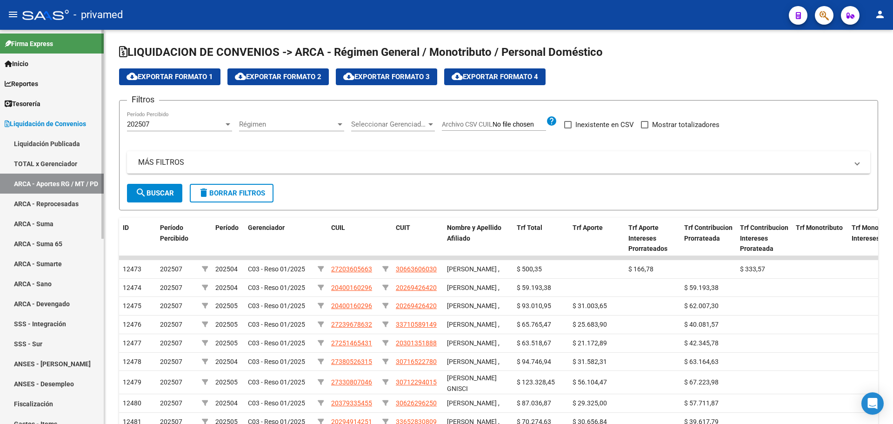
click at [69, 165] on link "TOTAL x Gerenciador" at bounding box center [52, 164] width 104 height 20
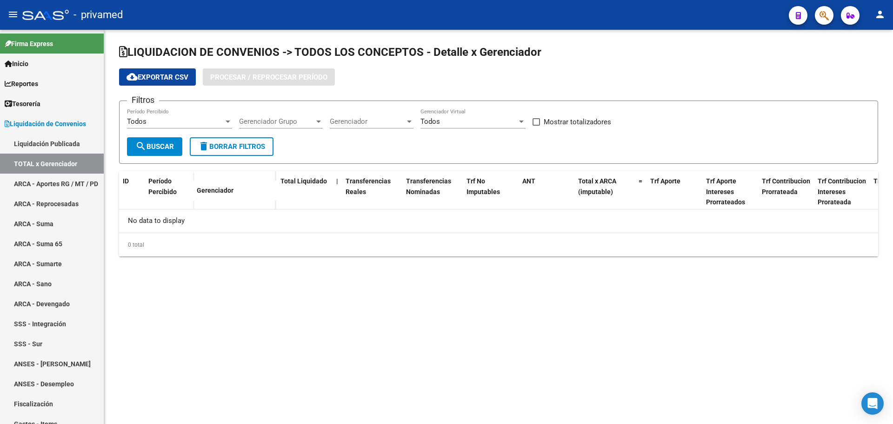
checkbox input "true"
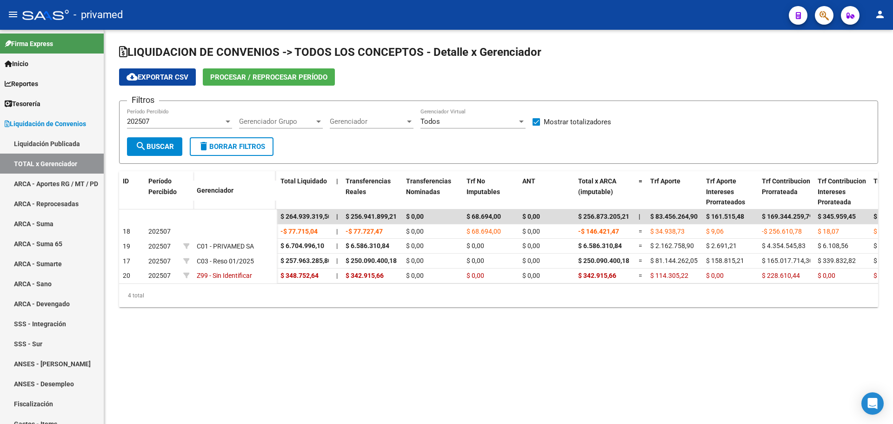
click at [177, 122] on div "202507" at bounding box center [175, 121] width 97 height 8
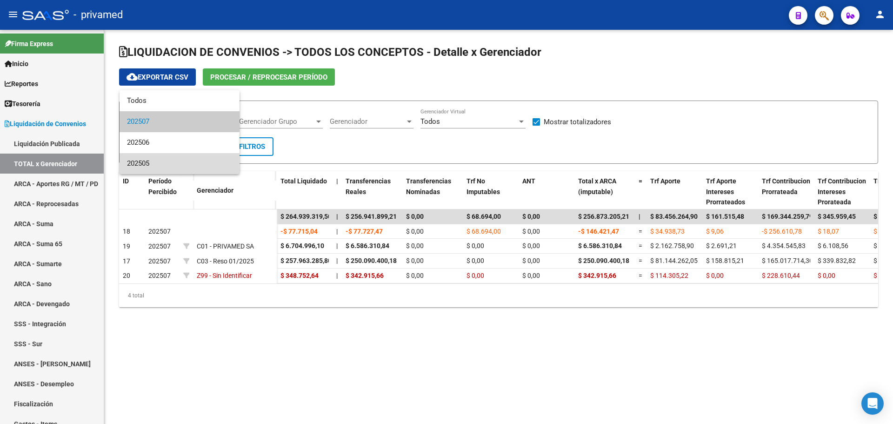
click at [160, 165] on span "202505" at bounding box center [179, 163] width 105 height 21
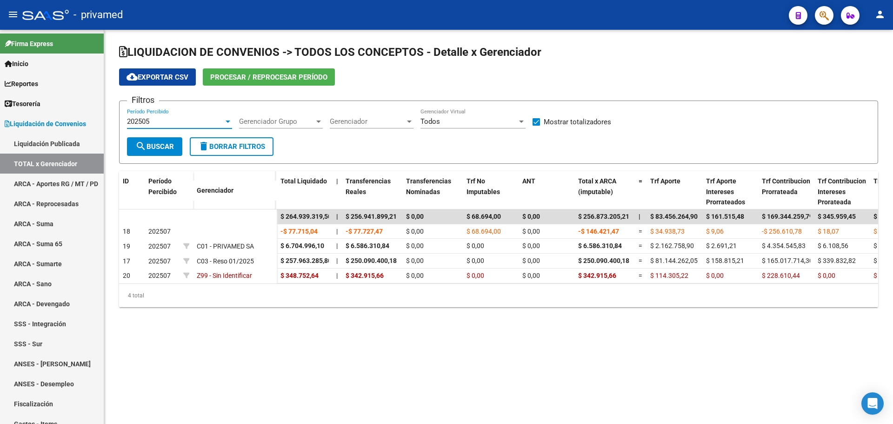
click at [167, 144] on span "search Buscar" at bounding box center [154, 146] width 39 height 8
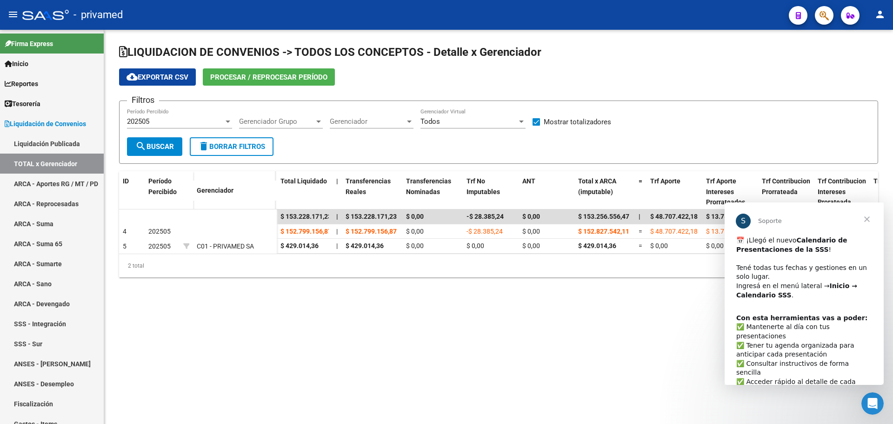
click at [775, 247] on b "Calendario de Presentaciones de la SSS" at bounding box center [792, 244] width 111 height 17
click at [867, 218] on span "Cerrar" at bounding box center [868, 219] width 34 height 34
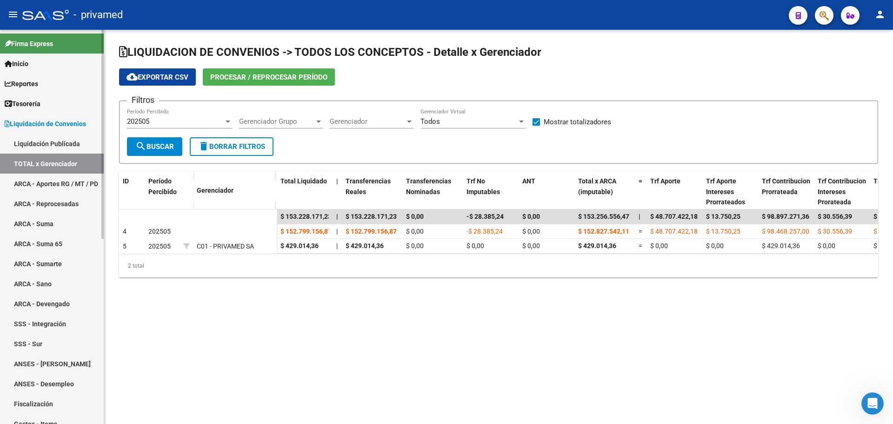
click at [60, 174] on link "ARCA - Aportes RG / MT / PD" at bounding box center [52, 184] width 104 height 20
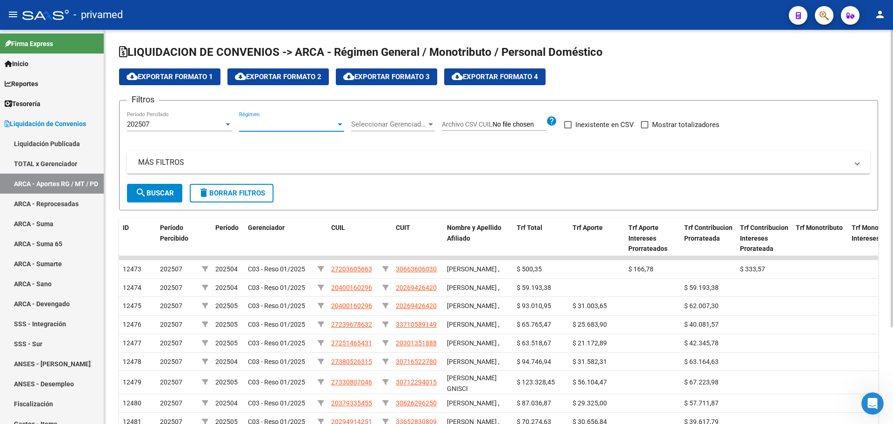
click at [302, 124] on span "Régimen" at bounding box center [287, 124] width 97 height 8
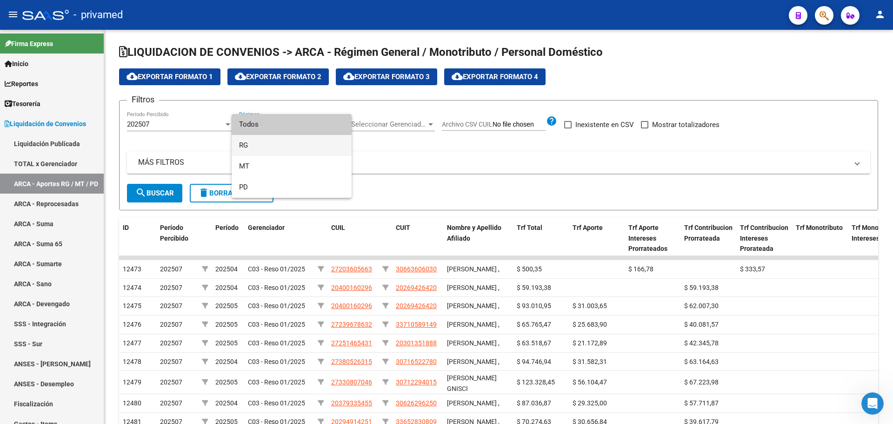
click at [282, 141] on span "RG" at bounding box center [291, 145] width 105 height 21
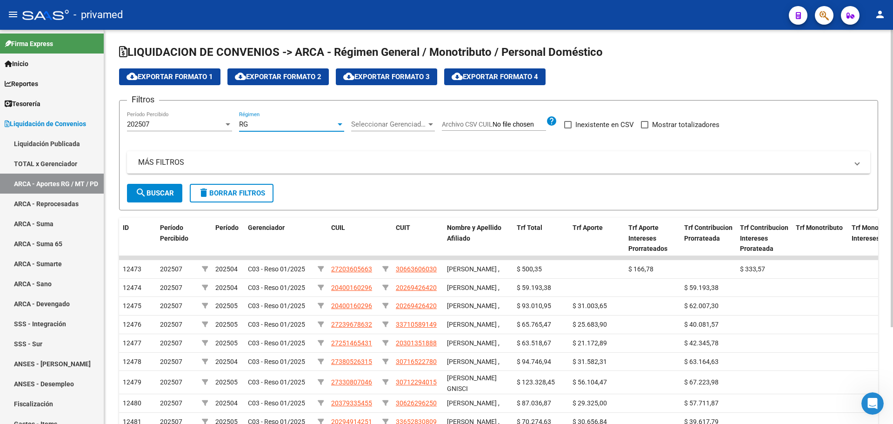
click at [178, 127] on div "202507" at bounding box center [175, 124] width 97 height 8
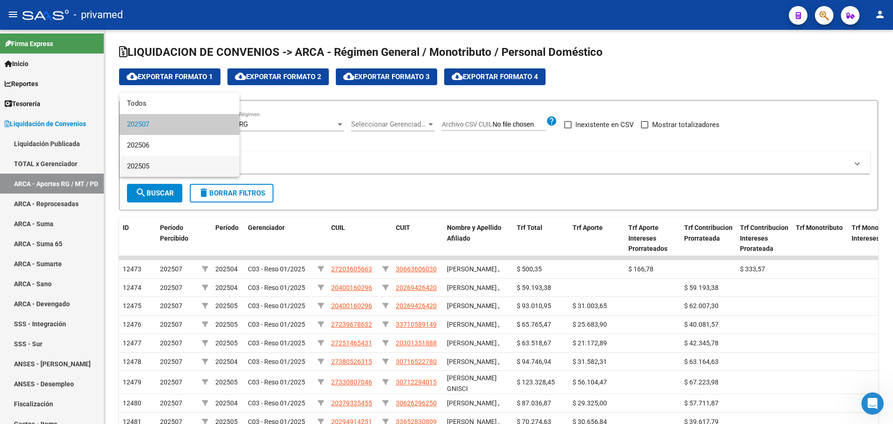
click at [157, 166] on span "202505" at bounding box center [179, 166] width 105 height 21
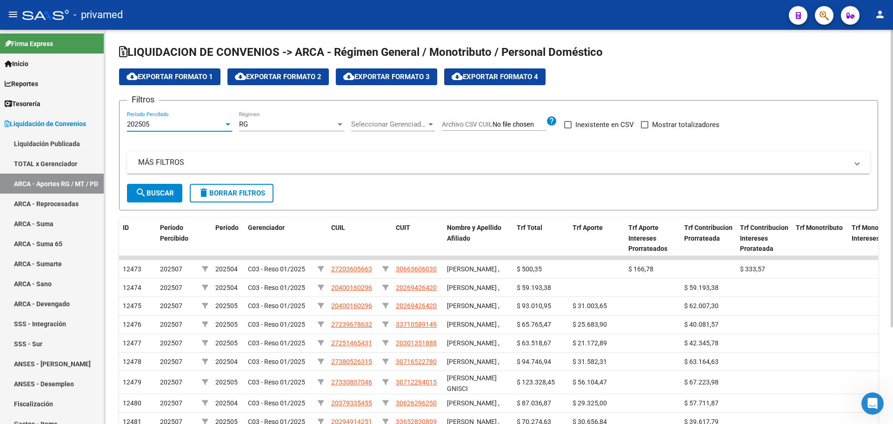
click at [163, 190] on span "search Buscar" at bounding box center [154, 193] width 39 height 8
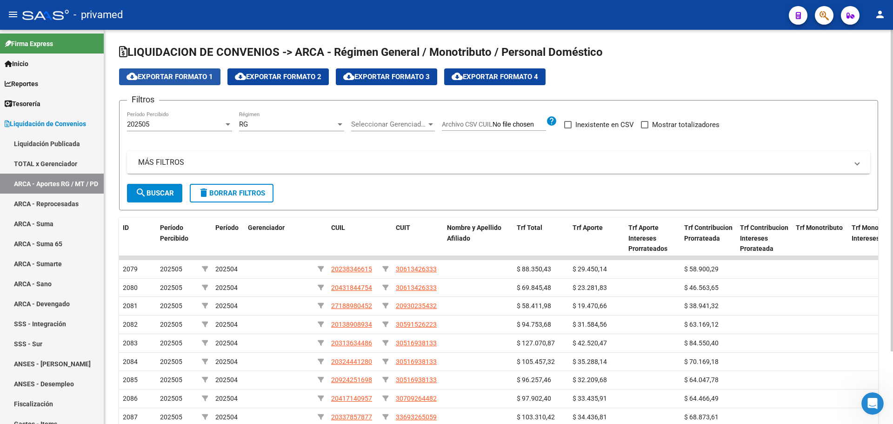
click at [168, 78] on span "cloud_download Exportar Formato 1" at bounding box center [170, 77] width 87 height 8
click at [266, 124] on div "RG" at bounding box center [287, 124] width 97 height 8
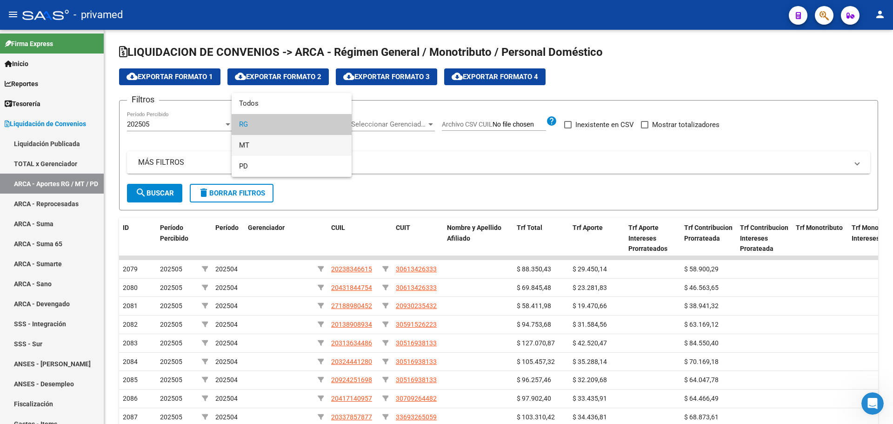
click at [264, 144] on span "MT" at bounding box center [291, 145] width 105 height 21
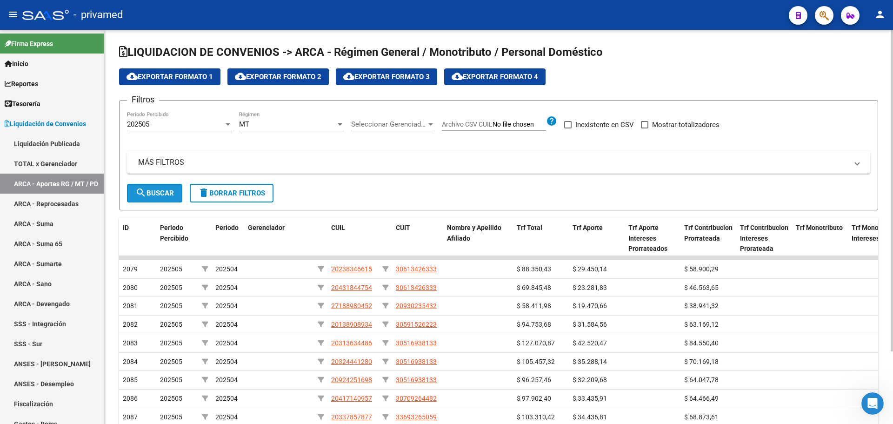
click at [156, 192] on span "search Buscar" at bounding box center [154, 193] width 39 height 8
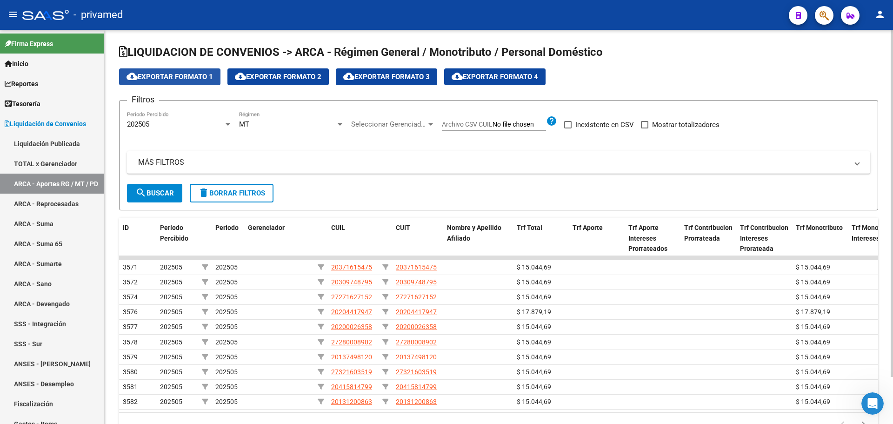
click at [167, 74] on span "cloud_download Exportar Formato 1" at bounding box center [170, 77] width 87 height 8
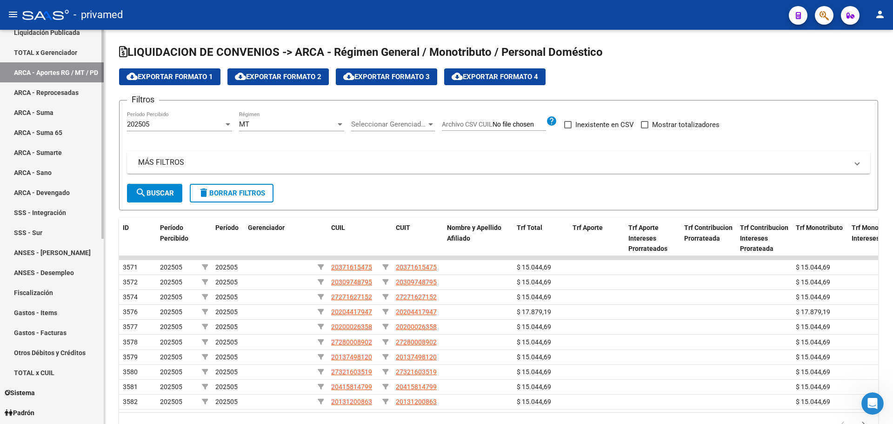
scroll to position [233, 0]
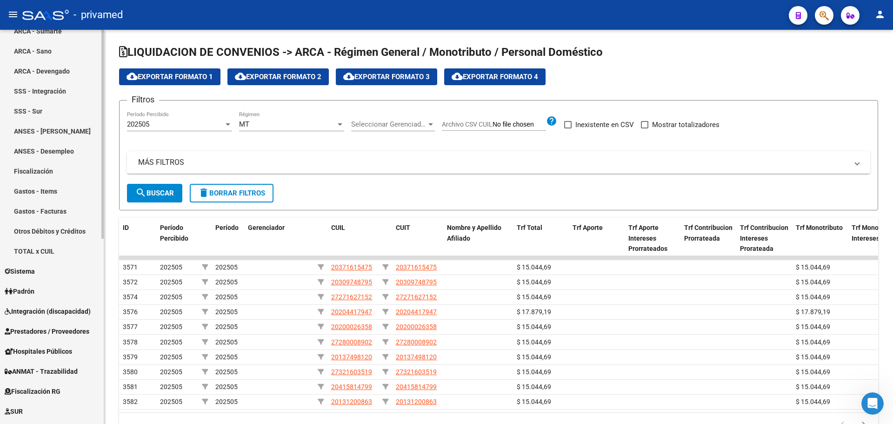
click at [47, 288] on link "Padrón" at bounding box center [52, 291] width 104 height 20
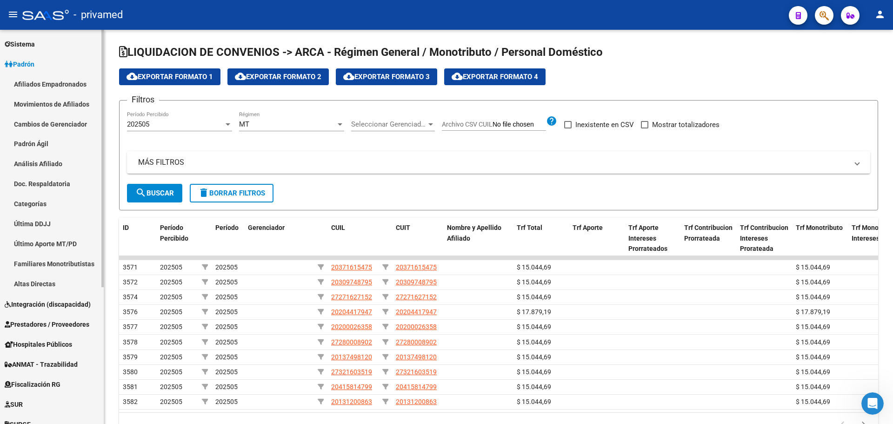
scroll to position [70, 0]
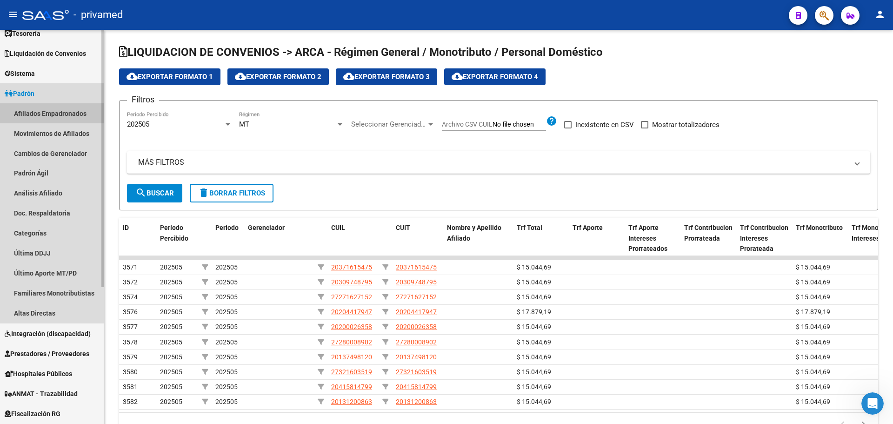
click at [67, 113] on link "Afiliados Empadronados" at bounding box center [52, 113] width 104 height 20
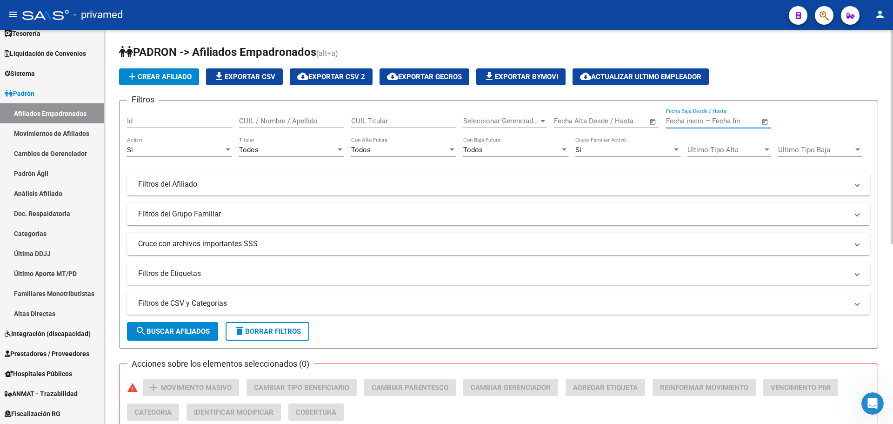
click at [672, 121] on input "text" at bounding box center [685, 121] width 38 height 8
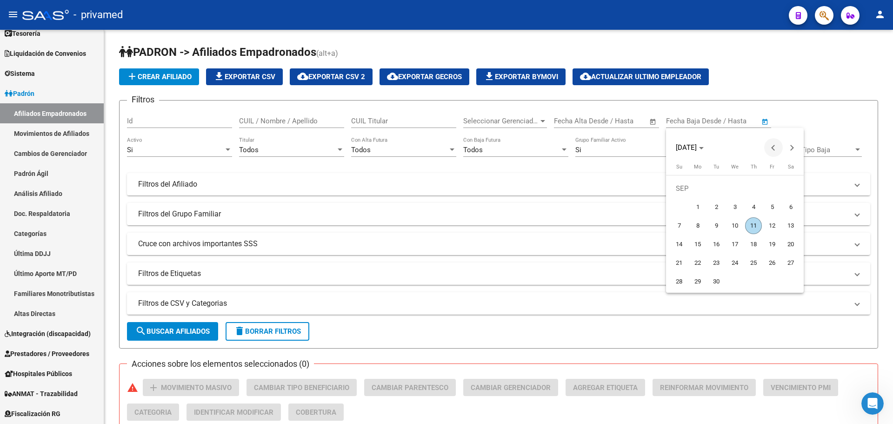
click at [777, 147] on button "Previous month" at bounding box center [774, 147] width 19 height 19
click at [776, 146] on button "Previous month" at bounding box center [774, 147] width 19 height 19
click at [755, 188] on span "1" at bounding box center [753, 188] width 17 height 17
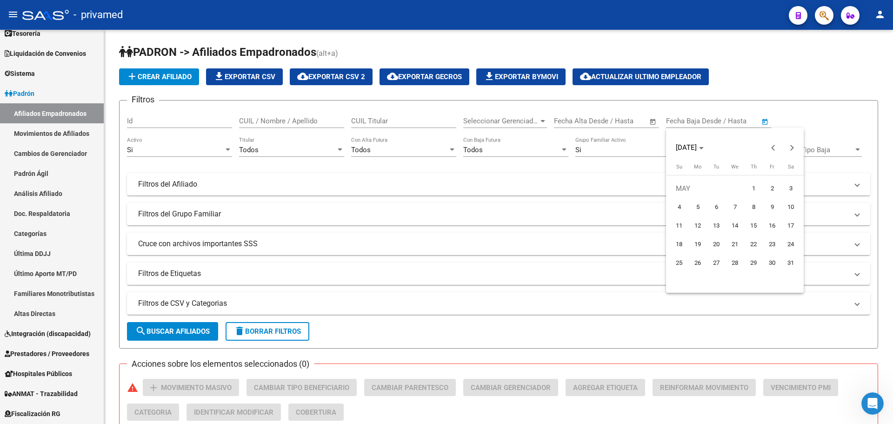
type input "[DATE]"
click at [801, 92] on div at bounding box center [446, 212] width 893 height 424
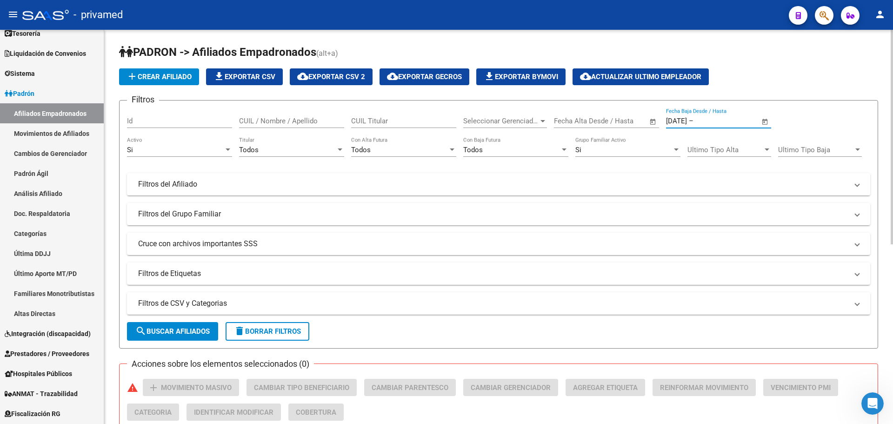
click at [715, 121] on input "text" at bounding box center [718, 121] width 45 height 8
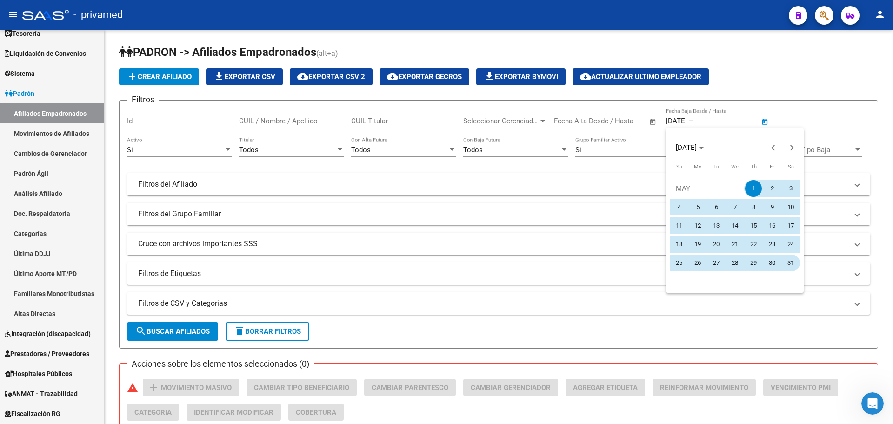
click at [792, 260] on span "31" at bounding box center [791, 263] width 17 height 17
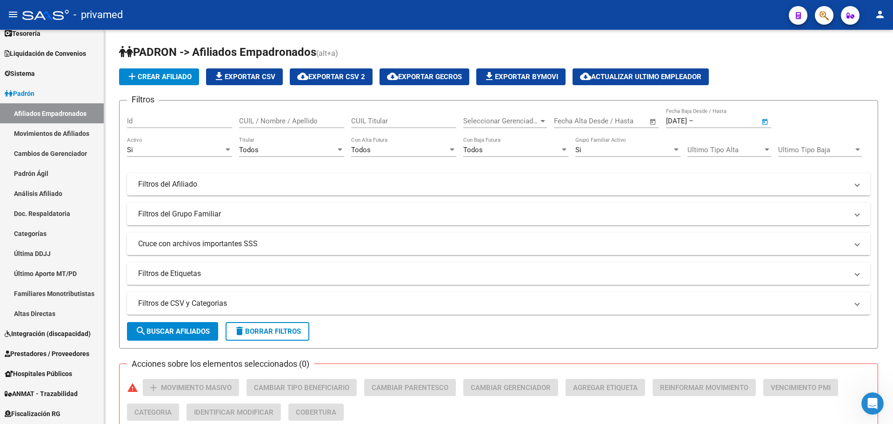
type input "[DATE]"
click at [773, 68] on app-list-header "PADRON -> Afiliados Empadronados (alt+a) add Crear Afiliado file_download Expor…" at bounding box center [498, 197] width 759 height 304
drag, startPoint x: 751, startPoint y: 119, endPoint x: 620, endPoint y: 123, distance: 130.8
click at [620, 123] on div "Filtros Id CUIL / Nombre / Apellido CUIL Titular Seleccionar Gerenciador Selecc…" at bounding box center [499, 196] width 744 height 177
type input "5"
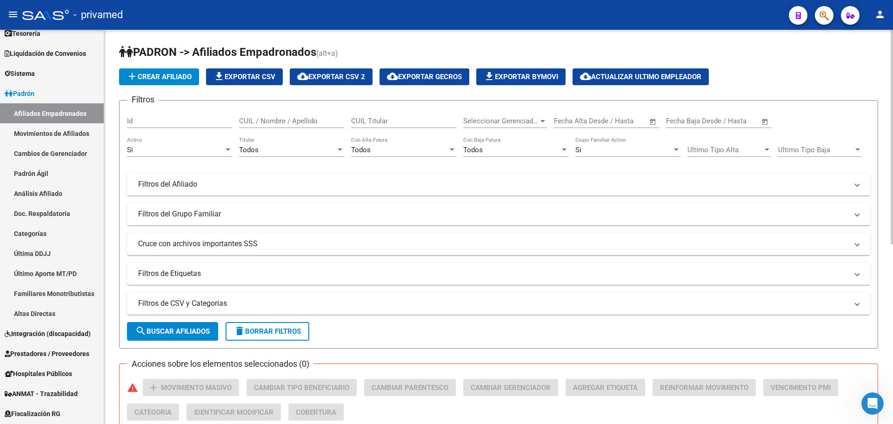
click at [800, 62] on app-list-header "PADRON -> Afiliados Empadronados (alt+a) add Crear Afiliado file_download Expor…" at bounding box center [498, 197] width 759 height 304
click at [206, 191] on mat-expansion-panel-header "Filtros del Afiliado" at bounding box center [499, 184] width 744 height 22
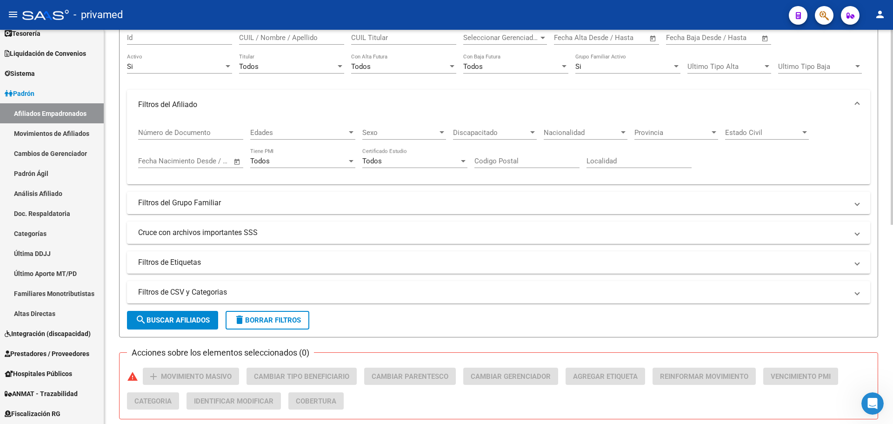
scroll to position [93, 0]
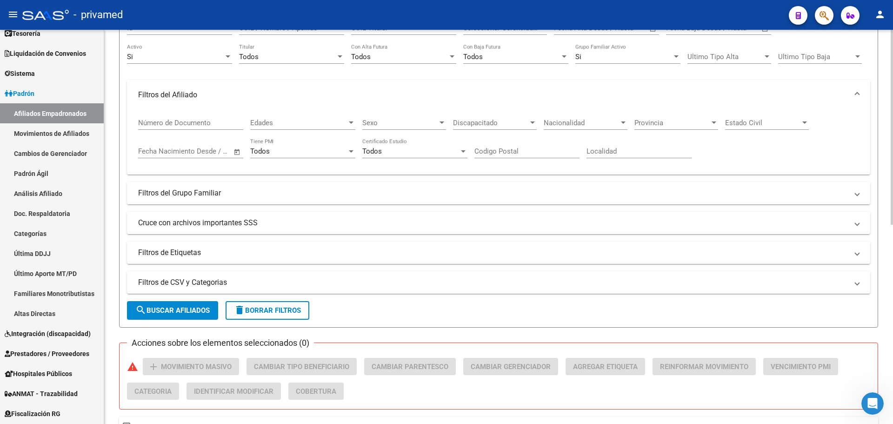
click at [230, 188] on mat-panel-title "Filtros del Grupo Familiar" at bounding box center [493, 193] width 710 height 10
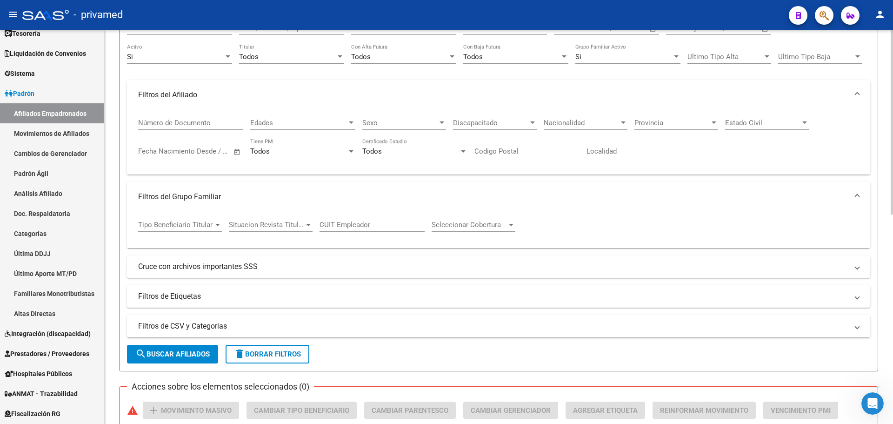
click at [250, 224] on span "Situacion Revista Titular" at bounding box center [266, 225] width 75 height 8
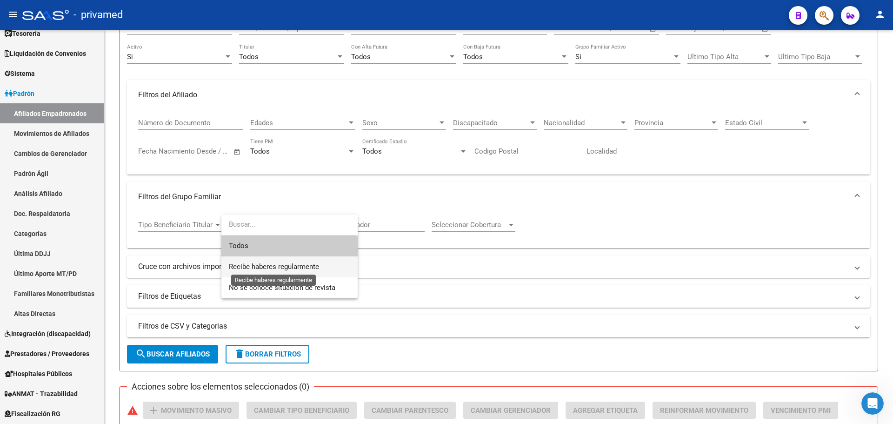
click at [288, 268] on span "Recibe haberes regularmente" at bounding box center [274, 266] width 90 height 8
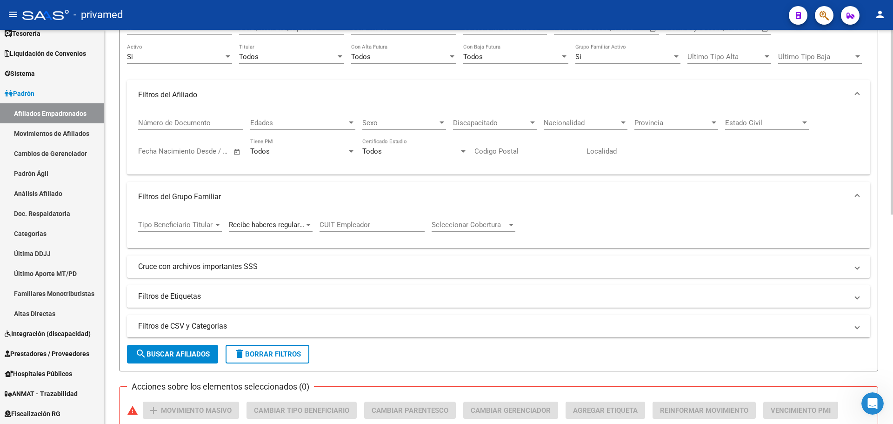
click at [212, 295] on mat-panel-title "Filtros de Etiquetas" at bounding box center [493, 296] width 710 height 10
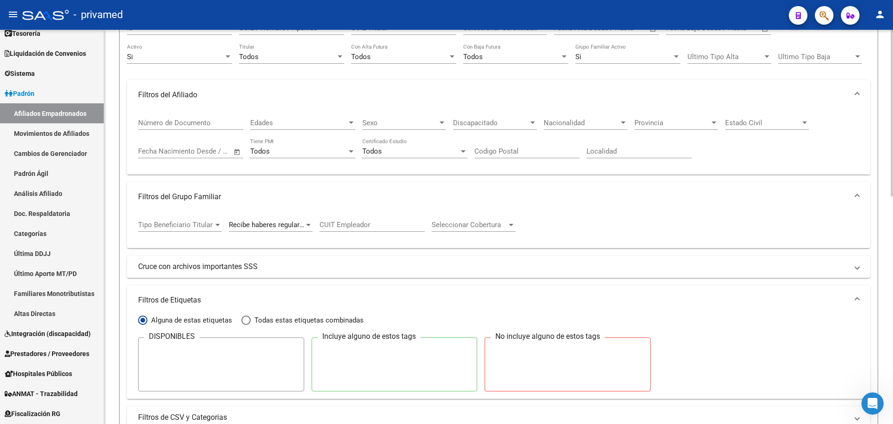
click at [212, 295] on mat-panel-title "Filtros de Etiquetas" at bounding box center [493, 300] width 710 height 10
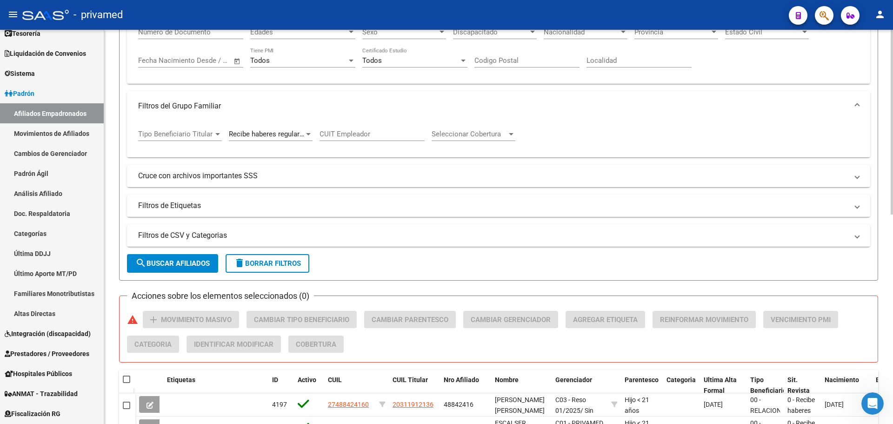
scroll to position [186, 0]
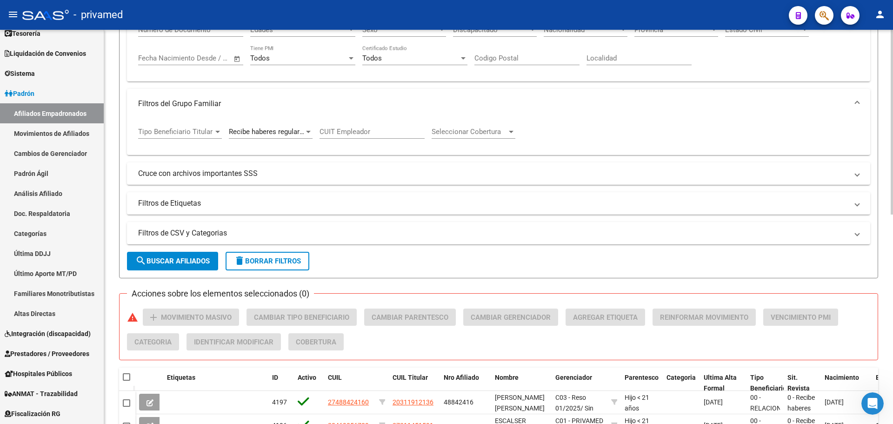
click at [472, 127] on div "Seleccionar Cobertura Seleccionar Cobertura" at bounding box center [474, 129] width 84 height 20
click at [611, 128] on div at bounding box center [446, 212] width 893 height 424
click at [171, 261] on span "search Buscar Afiliados" at bounding box center [172, 261] width 74 height 8
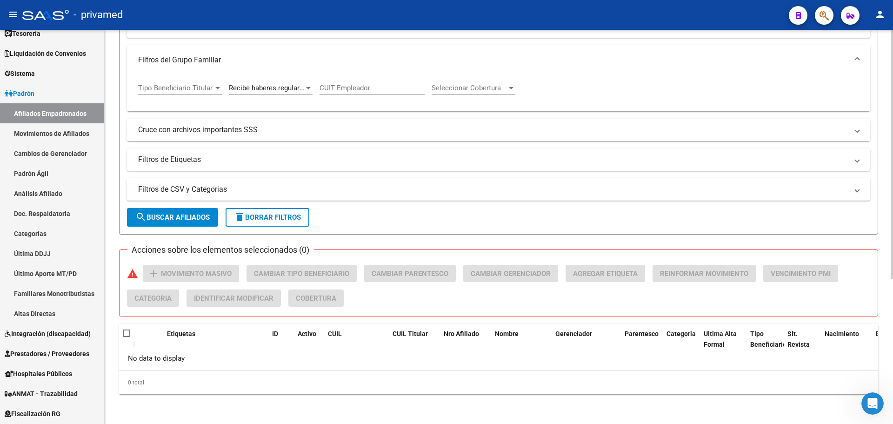
scroll to position [0, 0]
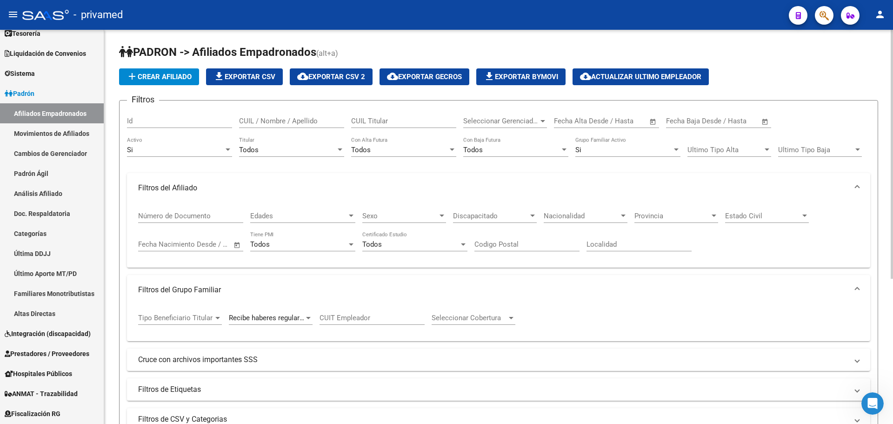
click at [283, 315] on span "Recibe haberes regularmente" at bounding box center [274, 318] width 90 height 8
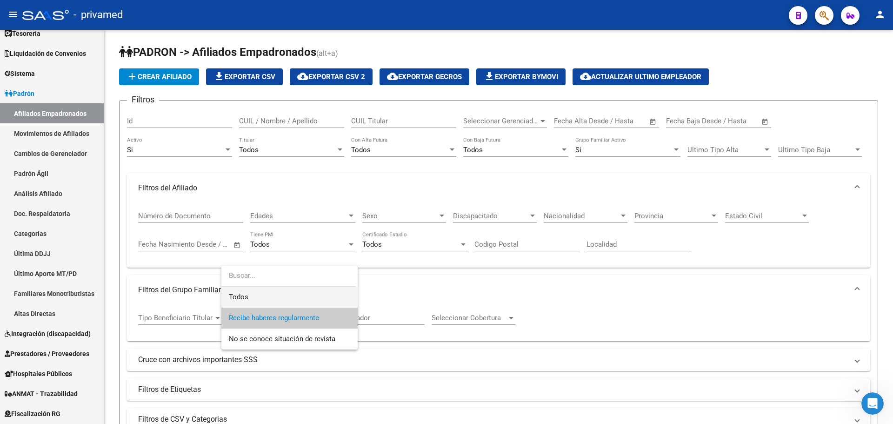
click at [264, 294] on span "Todos" at bounding box center [289, 297] width 121 height 21
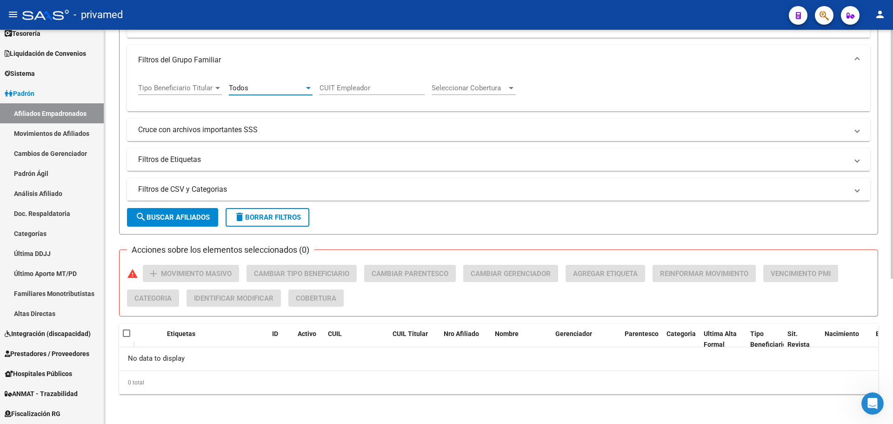
click at [158, 221] on span "search Buscar Afiliados" at bounding box center [172, 217] width 74 height 8
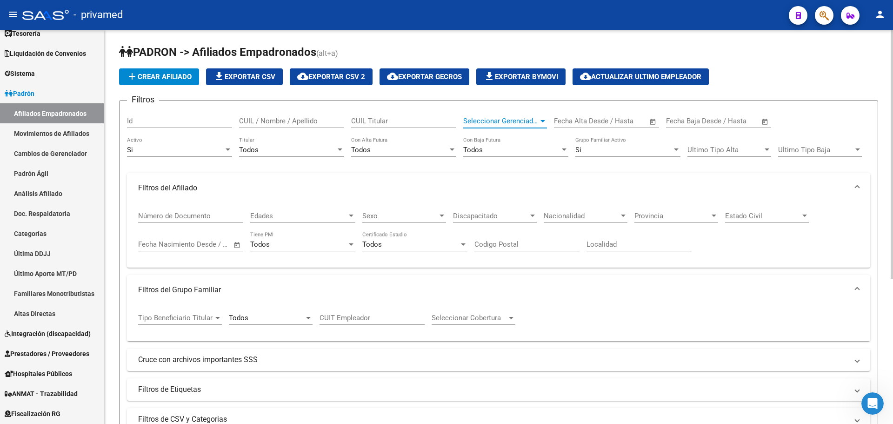
click at [526, 120] on span "Seleccionar Gerenciador" at bounding box center [500, 121] width 75 height 8
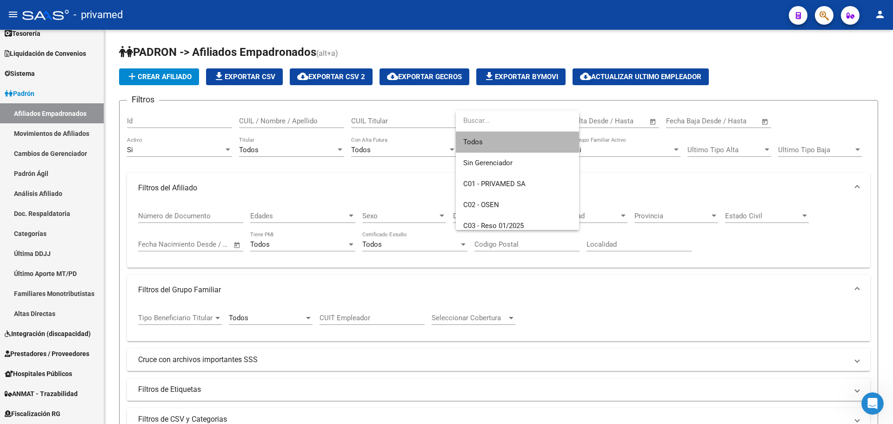
click at [499, 143] on span "Todos" at bounding box center [517, 142] width 108 height 21
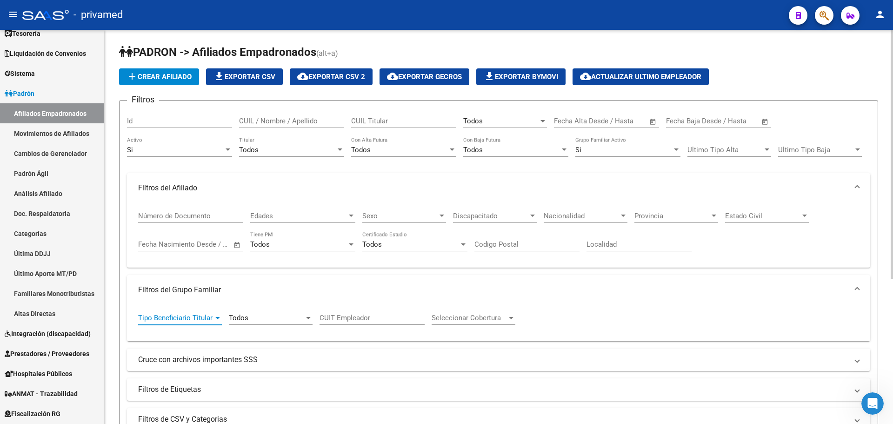
click at [197, 320] on span "Tipo Beneficiario Titular" at bounding box center [175, 318] width 75 height 8
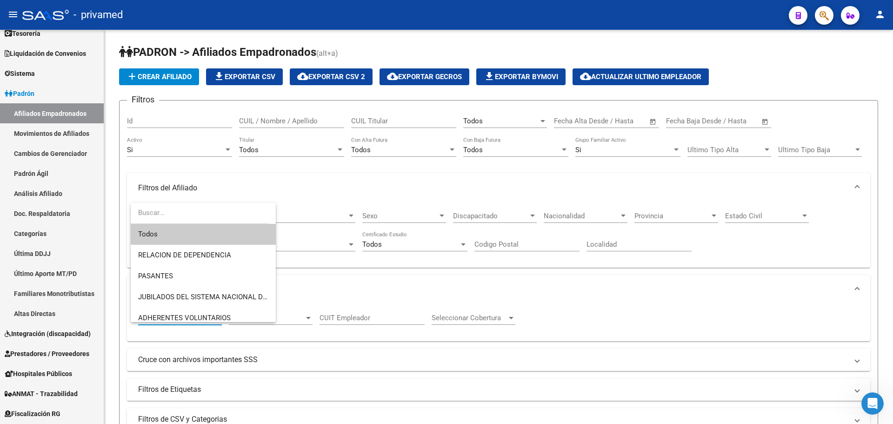
click at [162, 229] on span "Todos" at bounding box center [203, 234] width 130 height 21
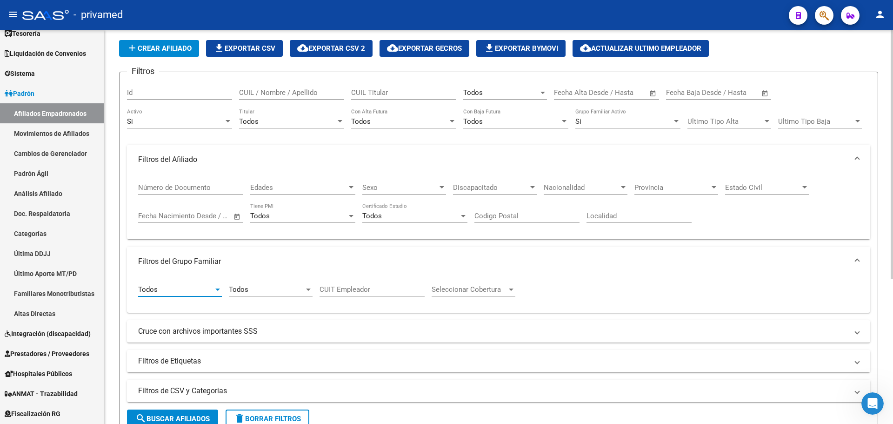
scroll to position [230, 0]
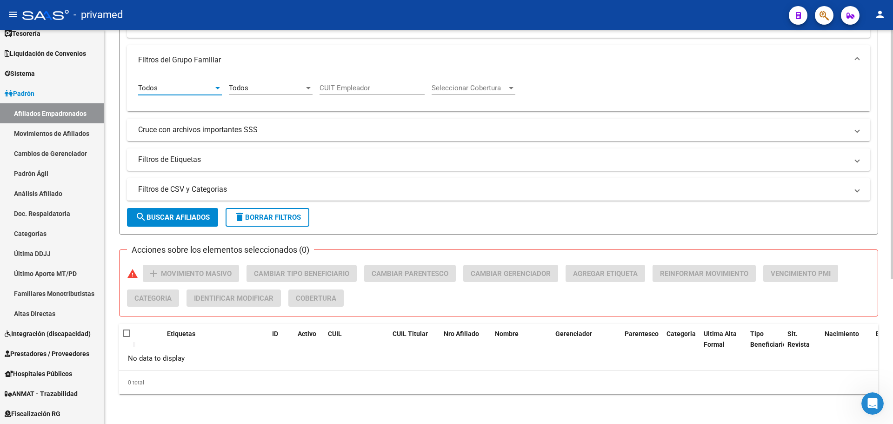
click at [172, 219] on span "search Buscar Afiliados" at bounding box center [172, 217] width 74 height 8
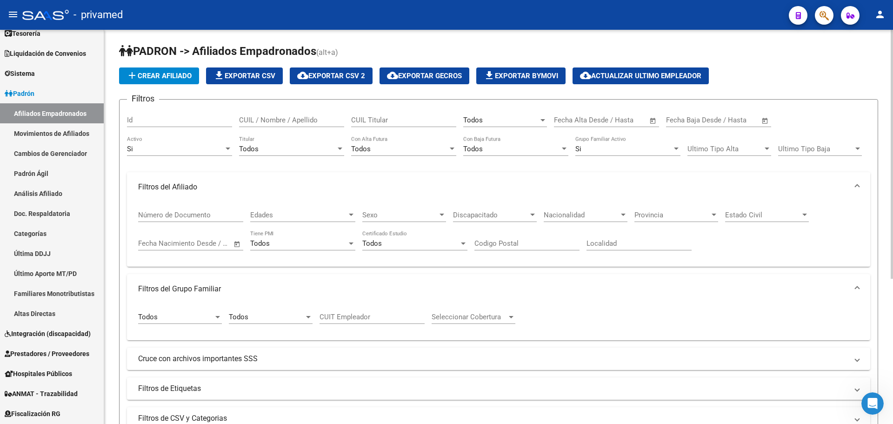
scroll to position [0, 0]
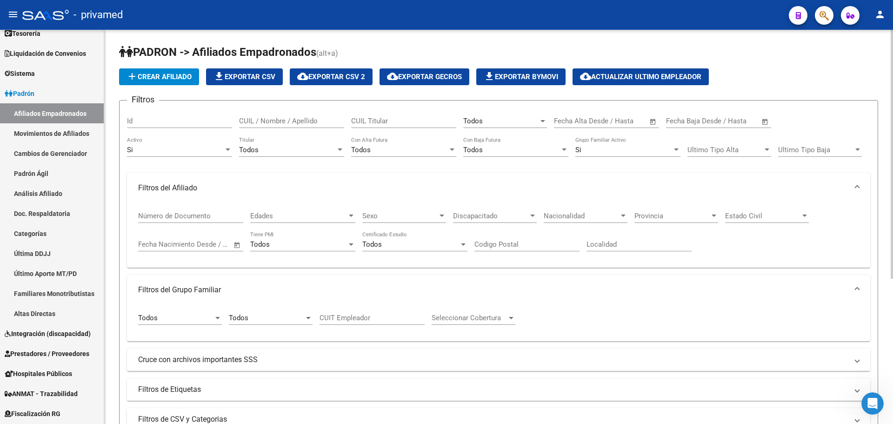
click at [273, 318] on div "Todos" at bounding box center [266, 318] width 75 height 8
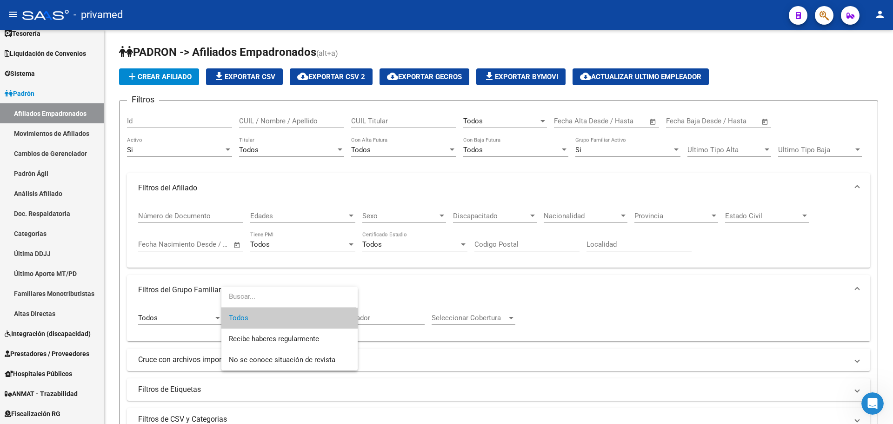
click at [264, 295] on input "dropdown search" at bounding box center [289, 296] width 134 height 21
click at [600, 258] on div at bounding box center [446, 212] width 893 height 424
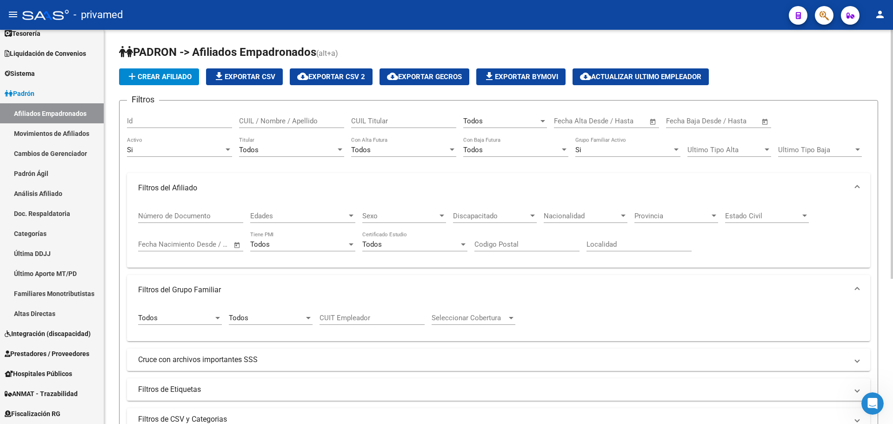
click at [481, 121] on span "Todos" at bounding box center [473, 121] width 20 height 8
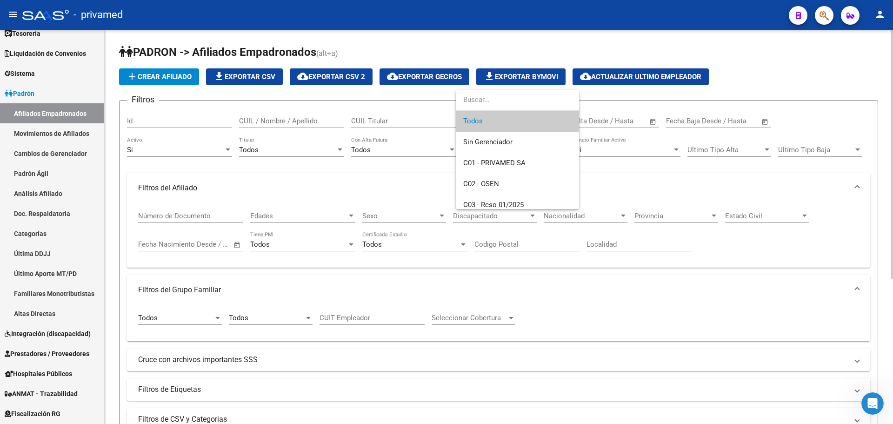
click at [673, 172] on div at bounding box center [446, 212] width 893 height 424
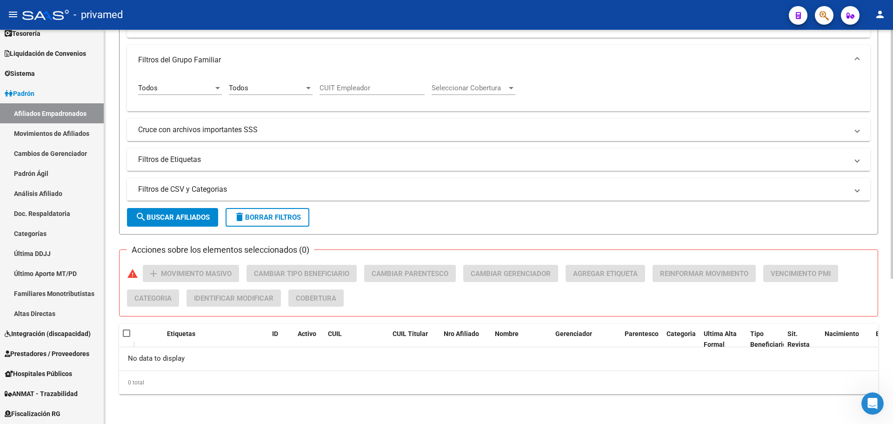
click at [167, 217] on span "search Buscar Afiliados" at bounding box center [172, 217] width 74 height 8
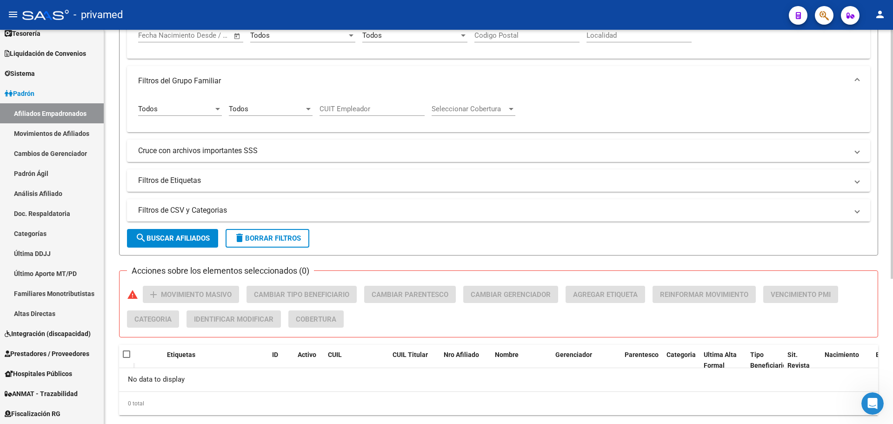
scroll to position [230, 0]
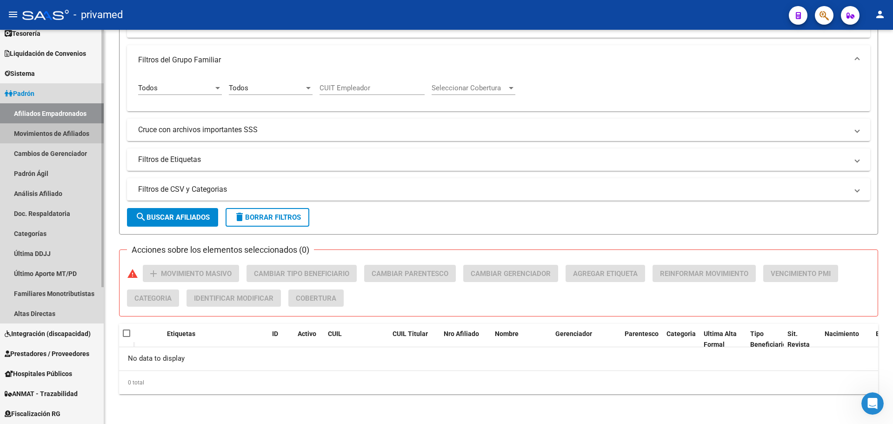
click at [48, 131] on link "Movimientos de Afiliados" at bounding box center [52, 133] width 104 height 20
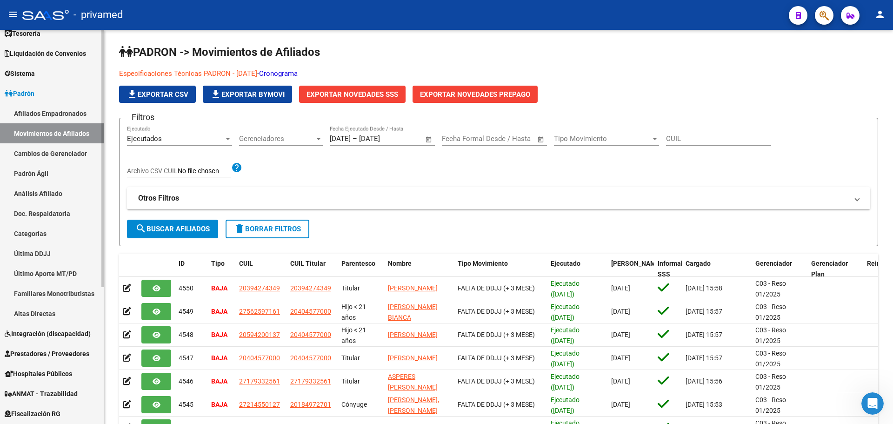
click at [47, 111] on link "Afiliados Empadronados" at bounding box center [52, 113] width 104 height 20
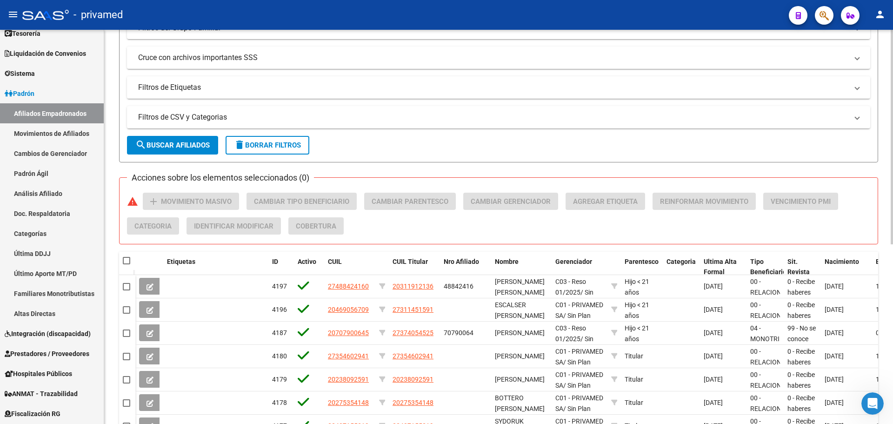
scroll to position [330, 0]
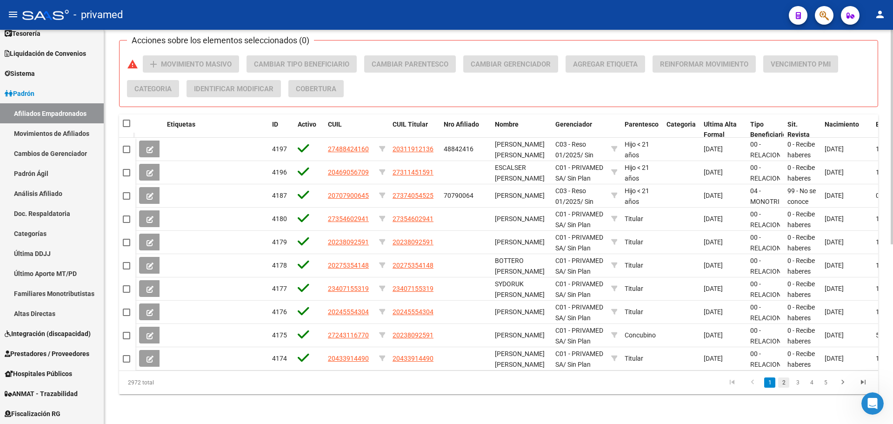
click at [782, 383] on link "2" at bounding box center [784, 382] width 11 height 10
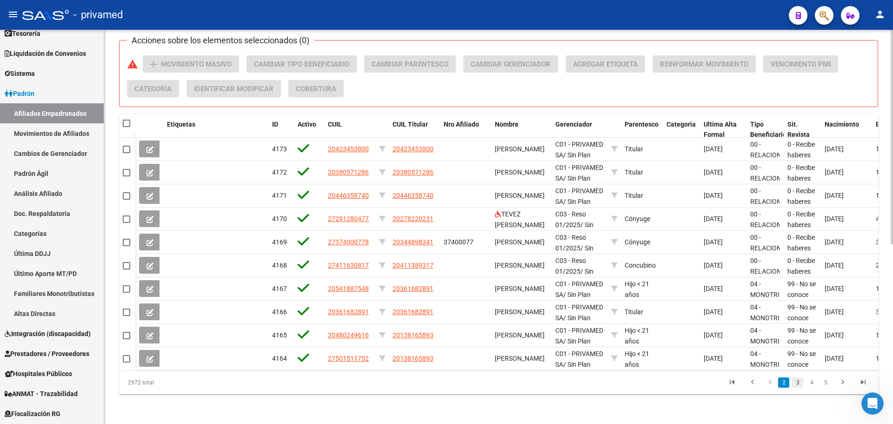
click at [799, 384] on link "3" at bounding box center [797, 382] width 11 height 10
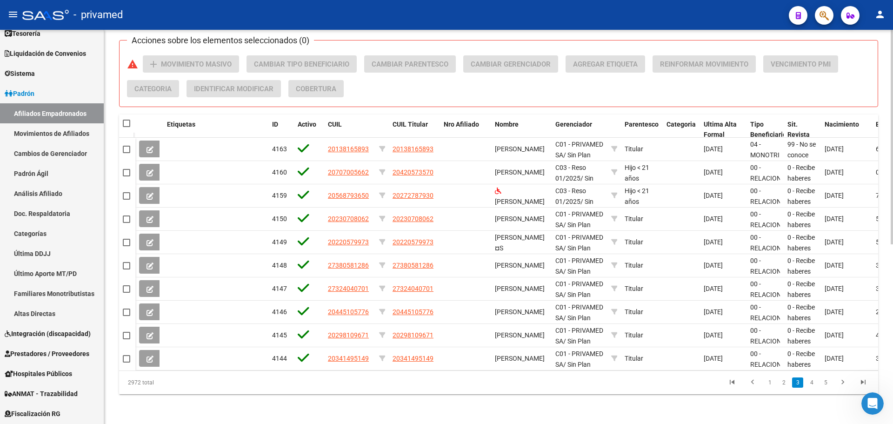
click at [814, 385] on link "4" at bounding box center [811, 382] width 11 height 10
click at [769, 382] on link "2" at bounding box center [770, 382] width 11 height 10
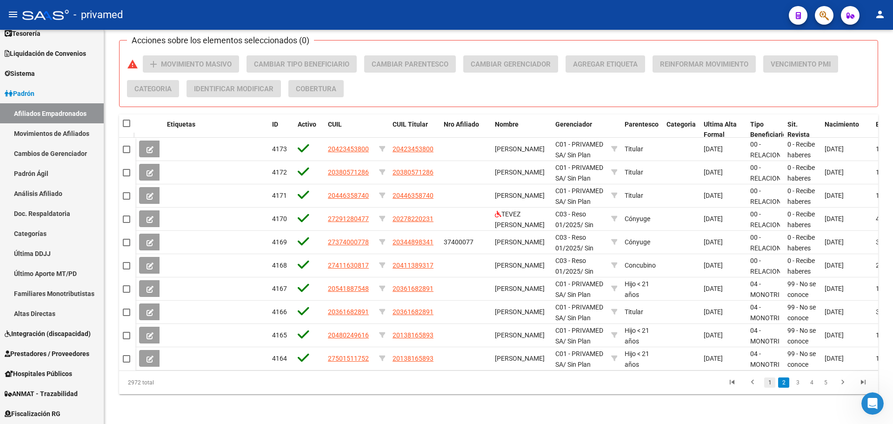
click at [771, 381] on link "1" at bounding box center [770, 382] width 11 height 10
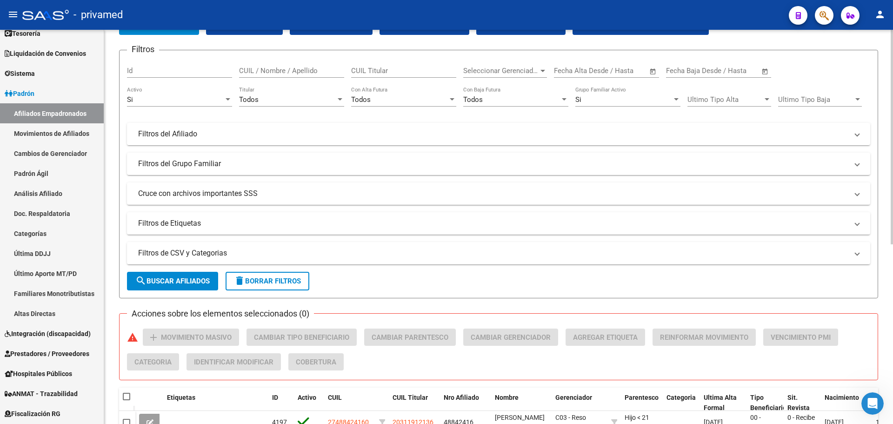
scroll to position [0, 0]
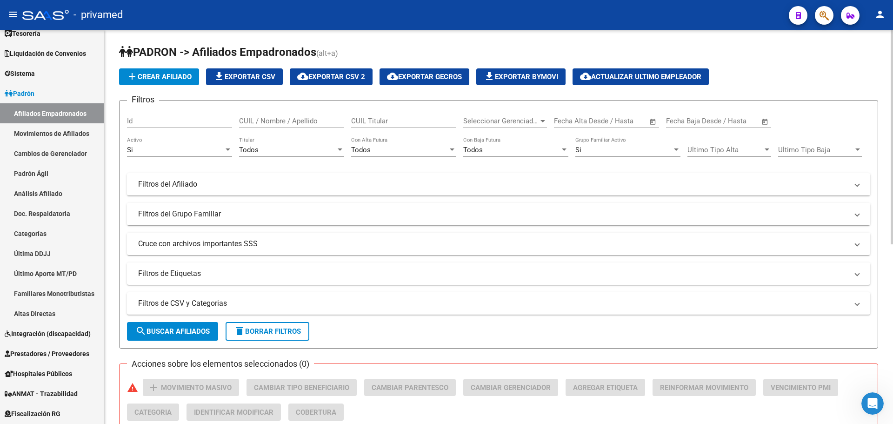
click at [297, 149] on div "Todos" at bounding box center [287, 150] width 97 height 8
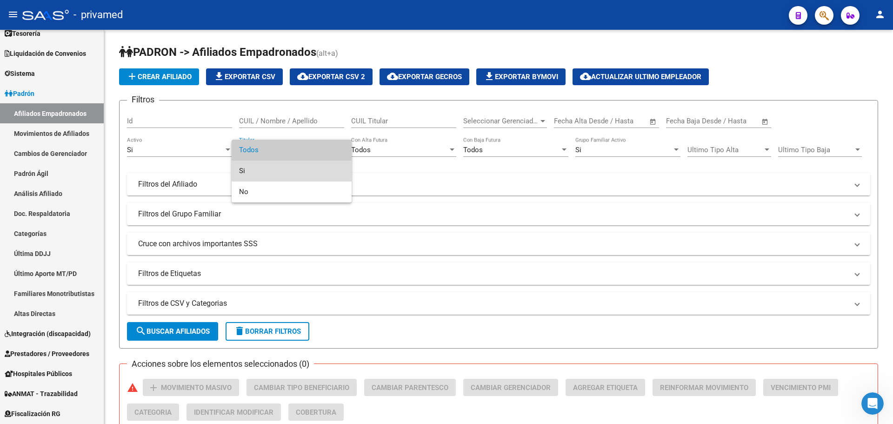
click at [277, 172] on span "Si" at bounding box center [291, 171] width 105 height 21
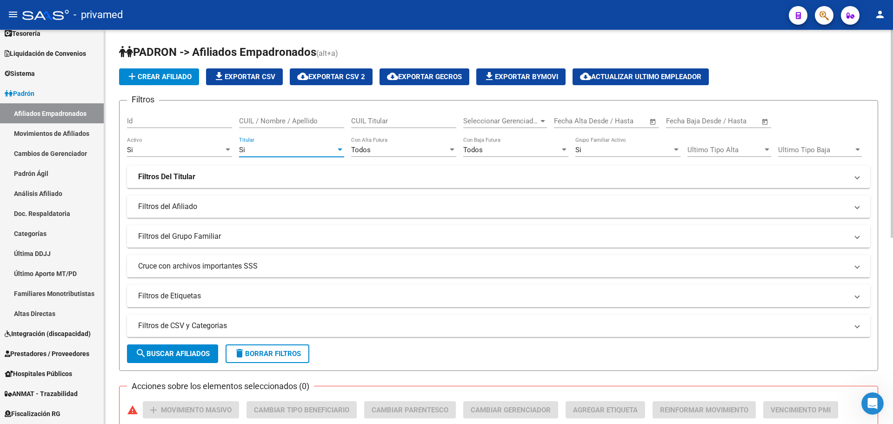
click at [170, 355] on span "search Buscar Afiliados" at bounding box center [172, 353] width 74 height 8
click at [493, 121] on span "Seleccionar Gerenciador" at bounding box center [500, 121] width 75 height 8
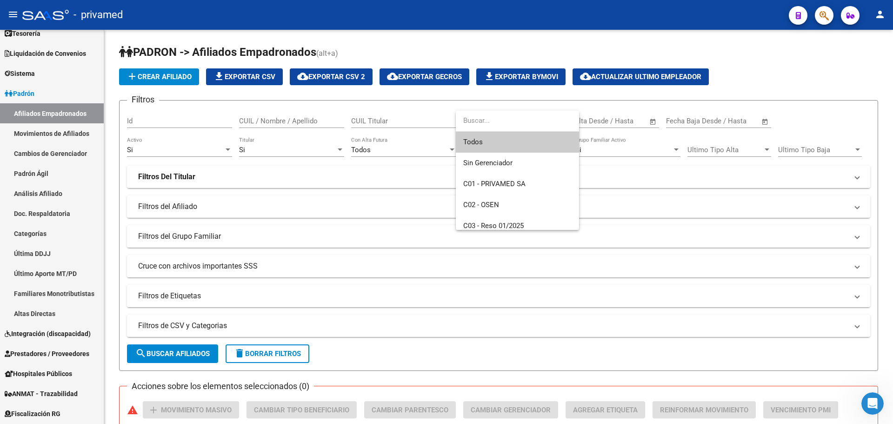
scroll to position [27, 0]
